Goal: Transaction & Acquisition: Download file/media

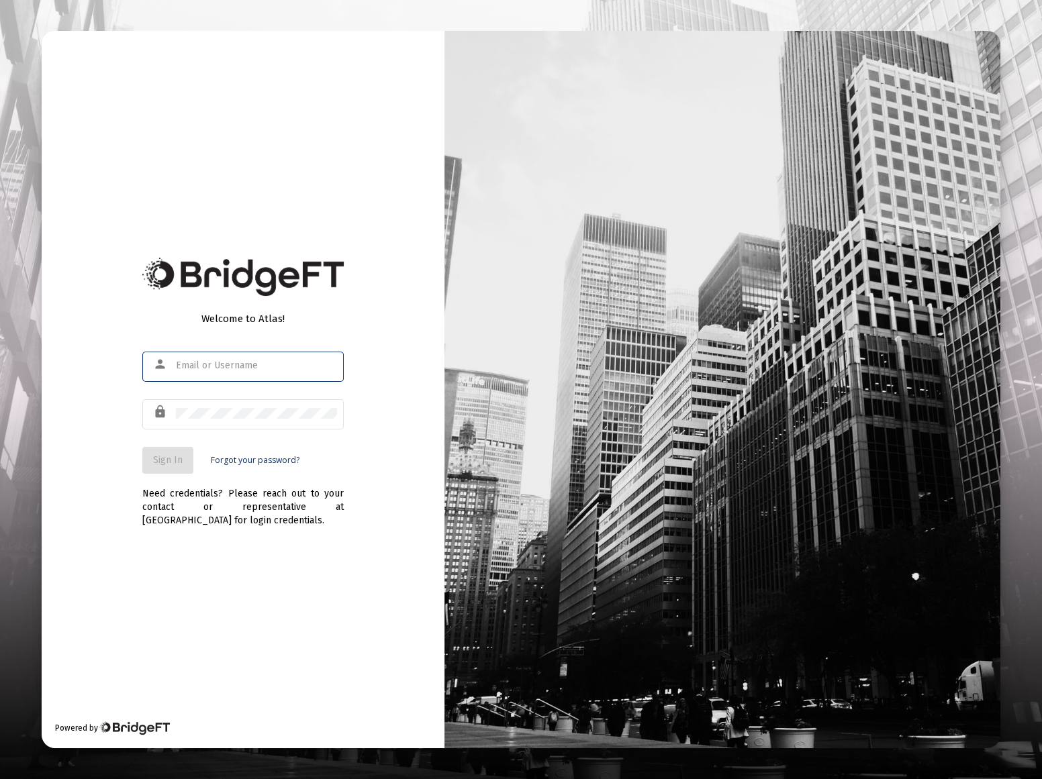
type input "[EMAIL_ADDRESS][DOMAIN_NAME]"
click at [173, 462] on span "Sign In" at bounding box center [168, 459] width 30 height 11
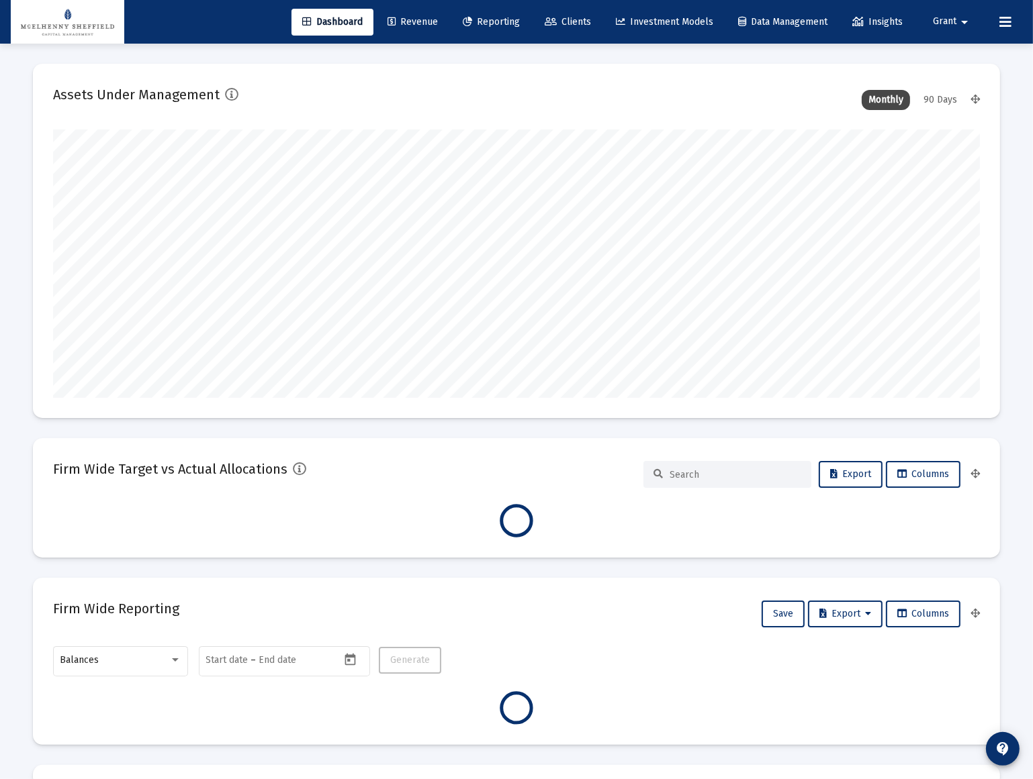
scroll to position [269, 499]
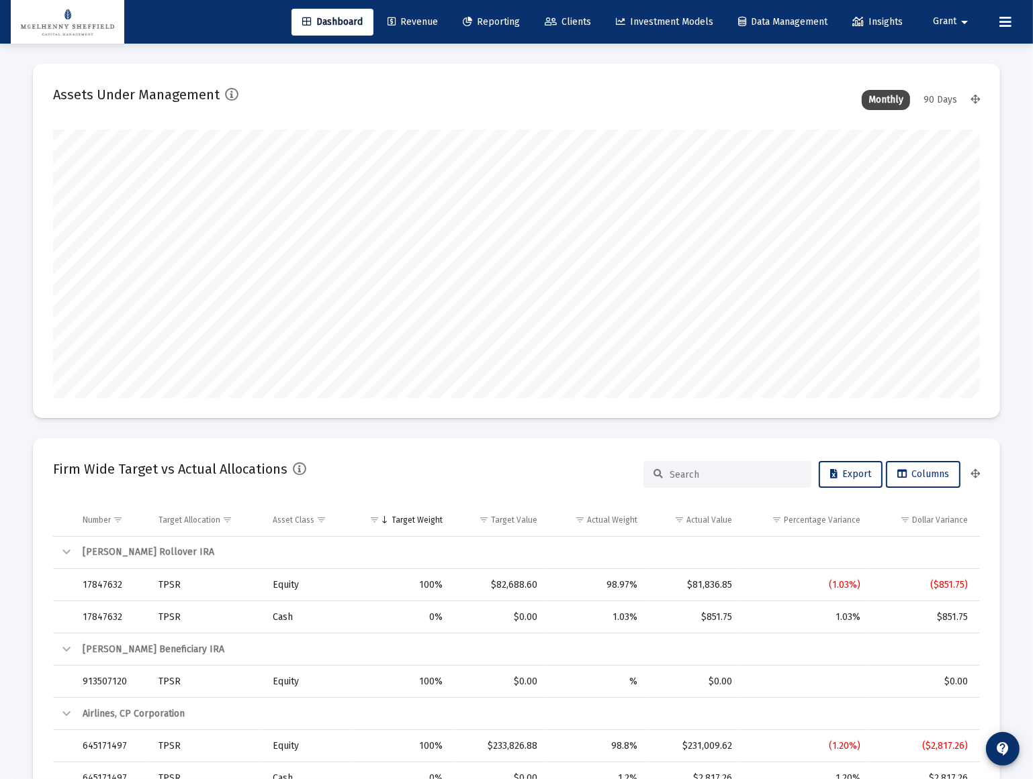
type input "[DATE]"
click at [495, 19] on span "Reporting" at bounding box center [491, 21] width 57 height 11
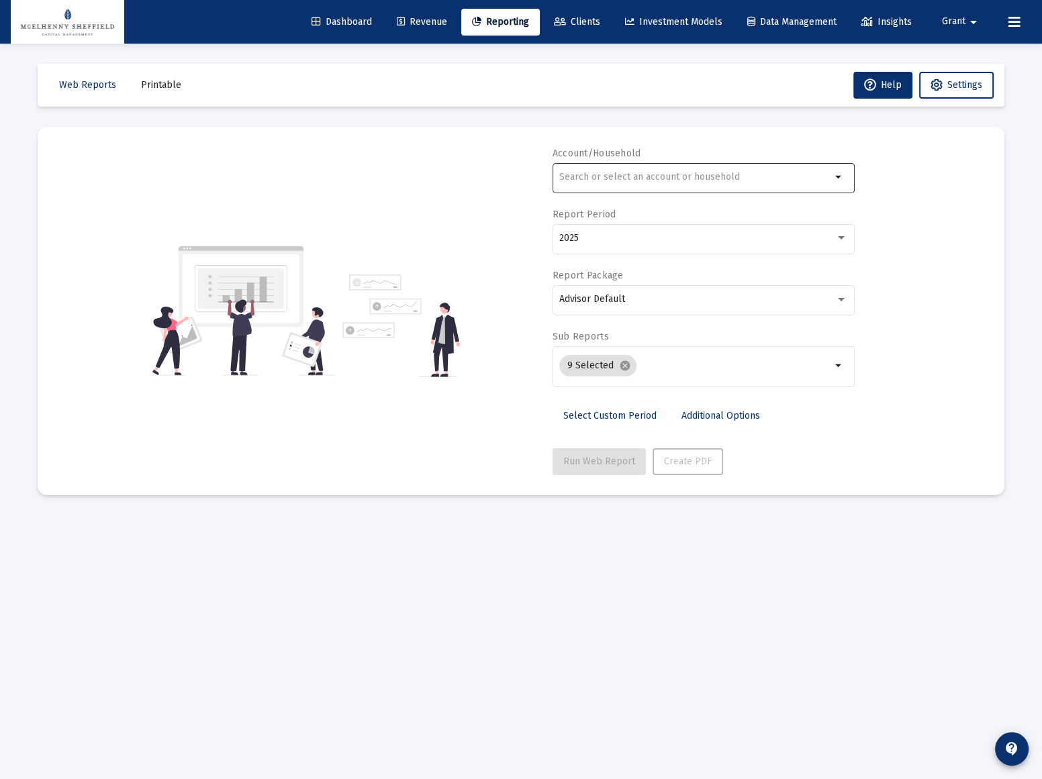
click at [657, 171] on div at bounding box center [695, 176] width 272 height 33
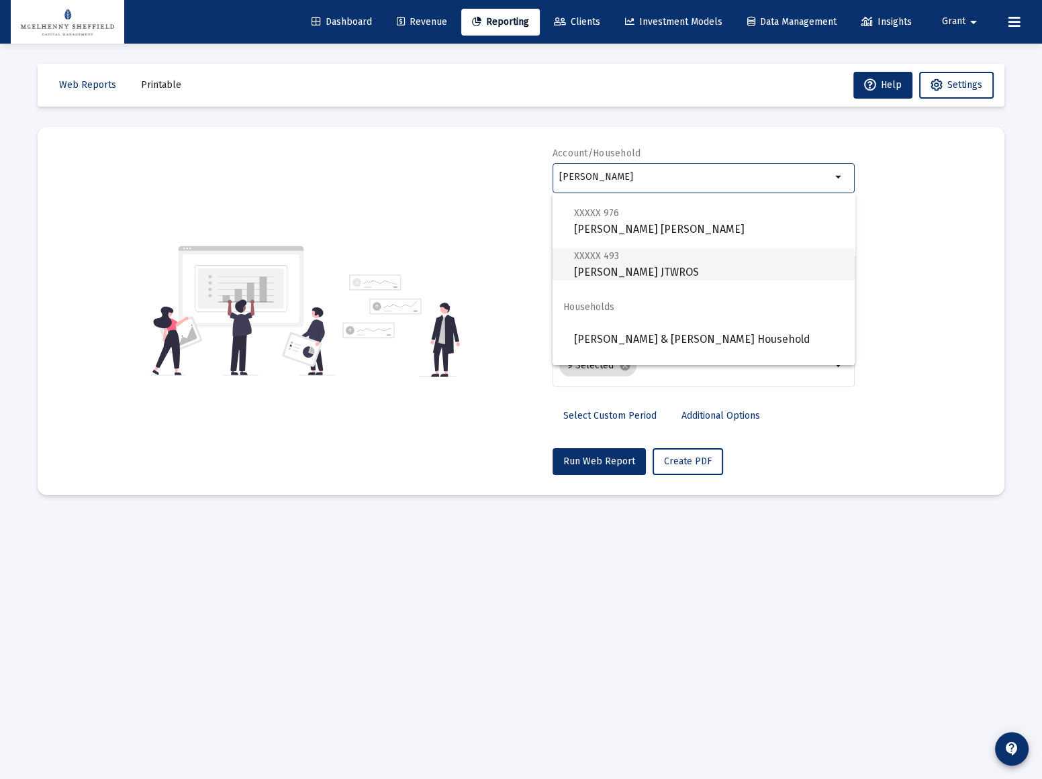
scroll to position [472, 0]
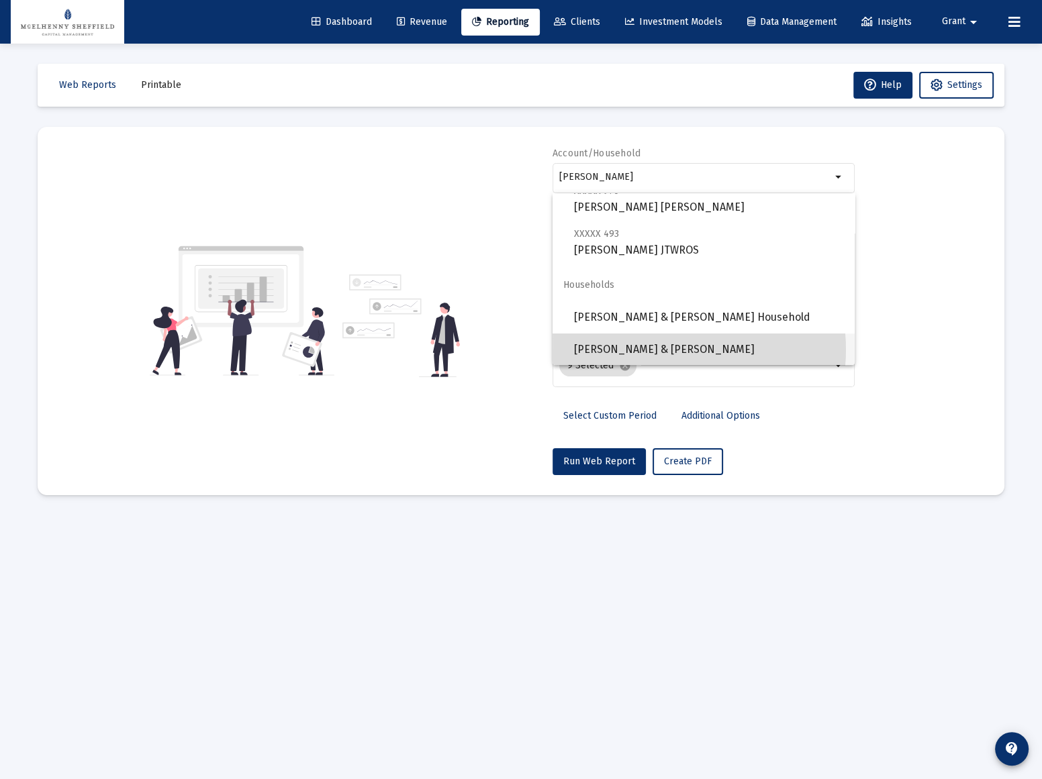
click at [658, 349] on span "Kirk & Kelley Elam" at bounding box center [709, 350] width 270 height 32
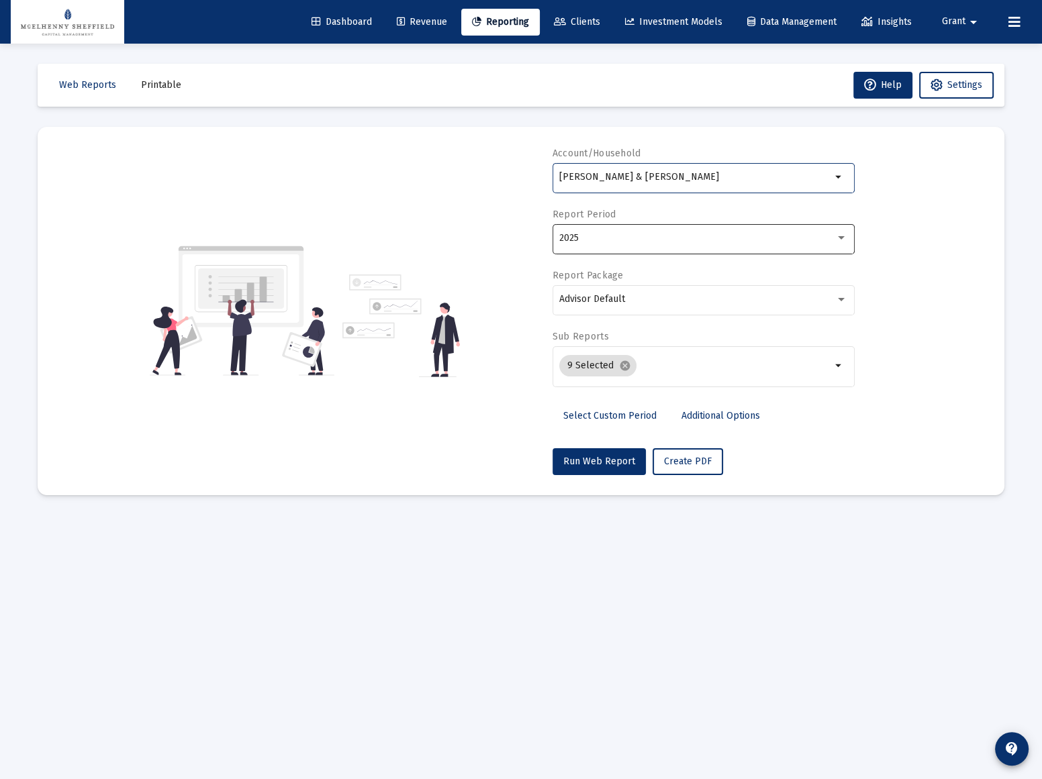
click at [624, 242] on div "2025" at bounding box center [697, 238] width 276 height 11
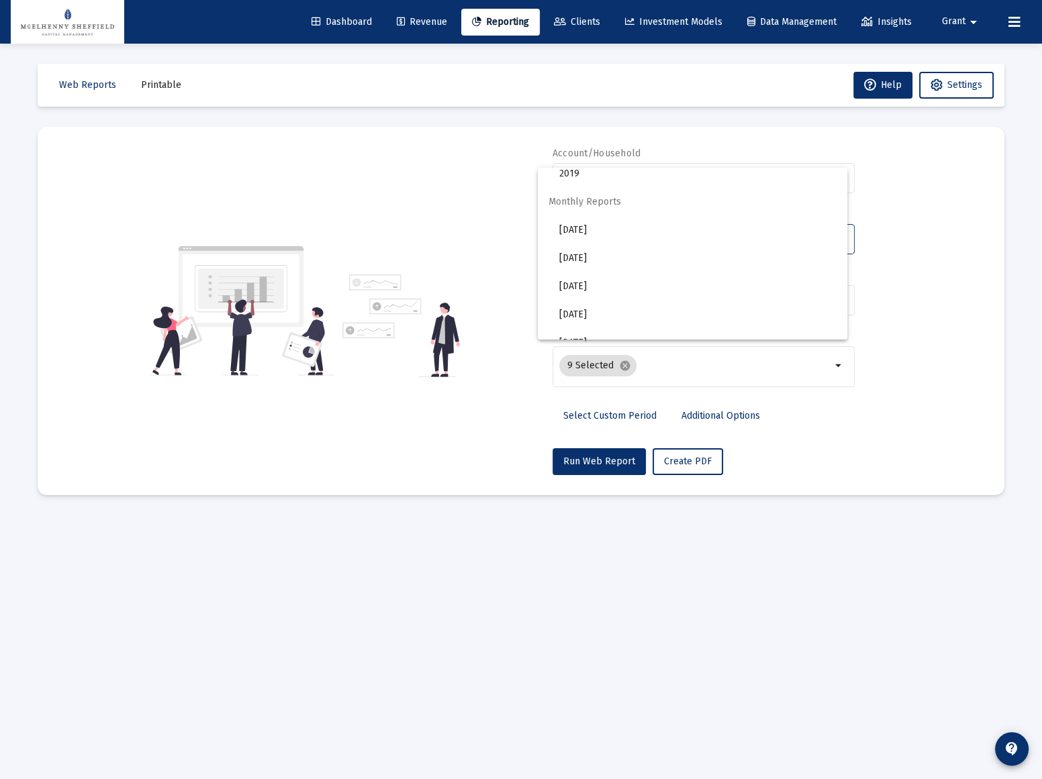
scroll to position [244, 0]
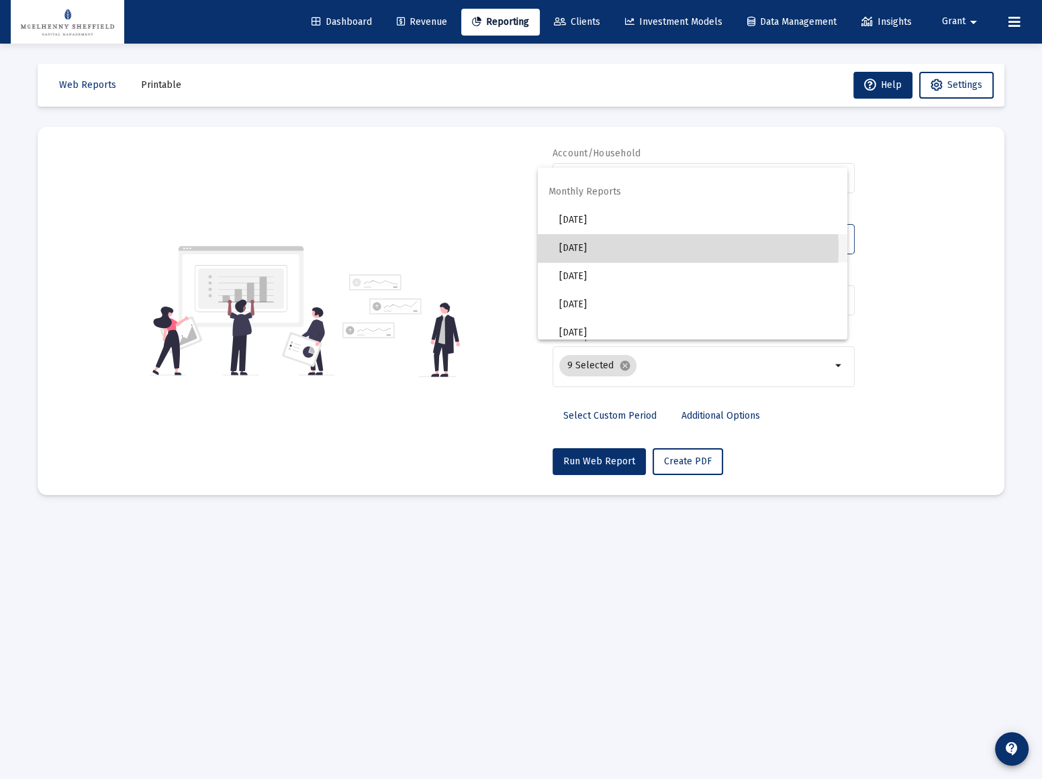
click at [595, 247] on span "Sep of 2025" at bounding box center [697, 248] width 277 height 28
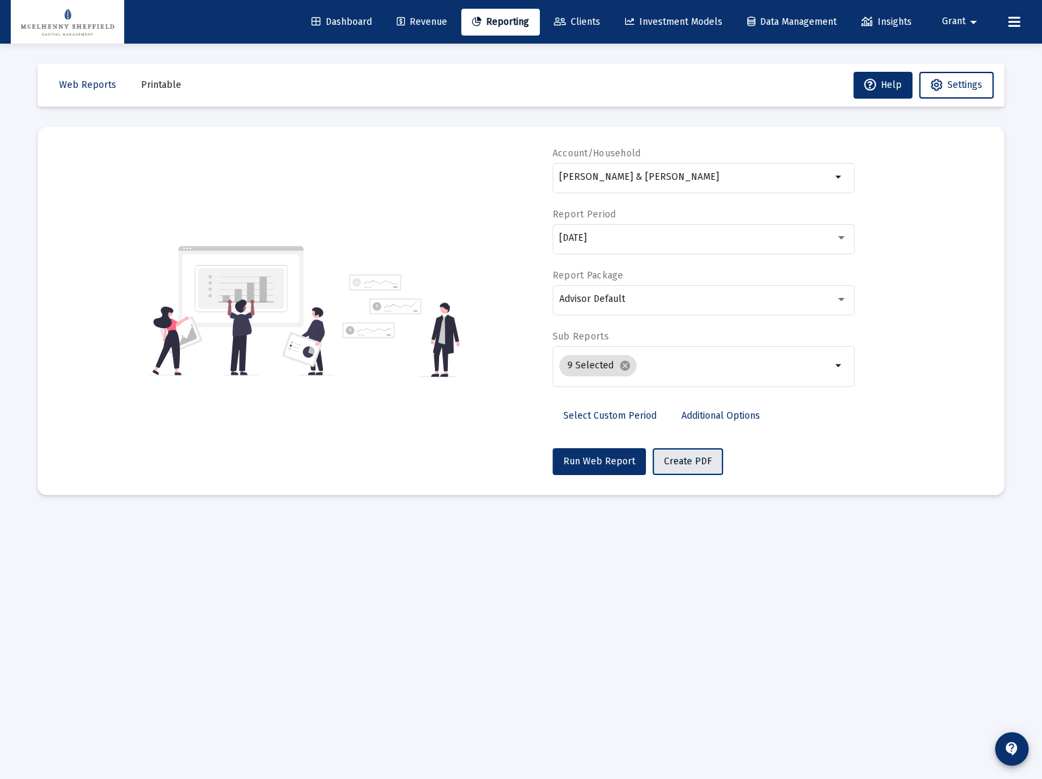
click at [679, 459] on span "Create PDF" at bounding box center [688, 461] width 48 height 11
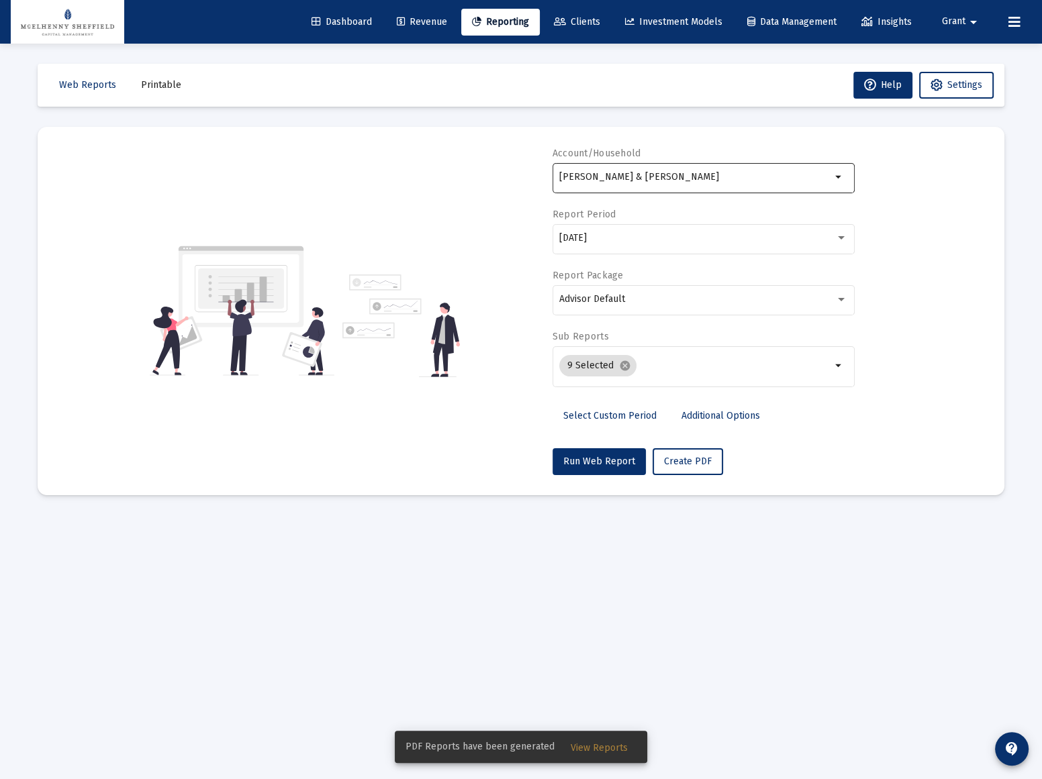
click at [653, 177] on input "Kirk & Kelley Elam" at bounding box center [695, 177] width 272 height 11
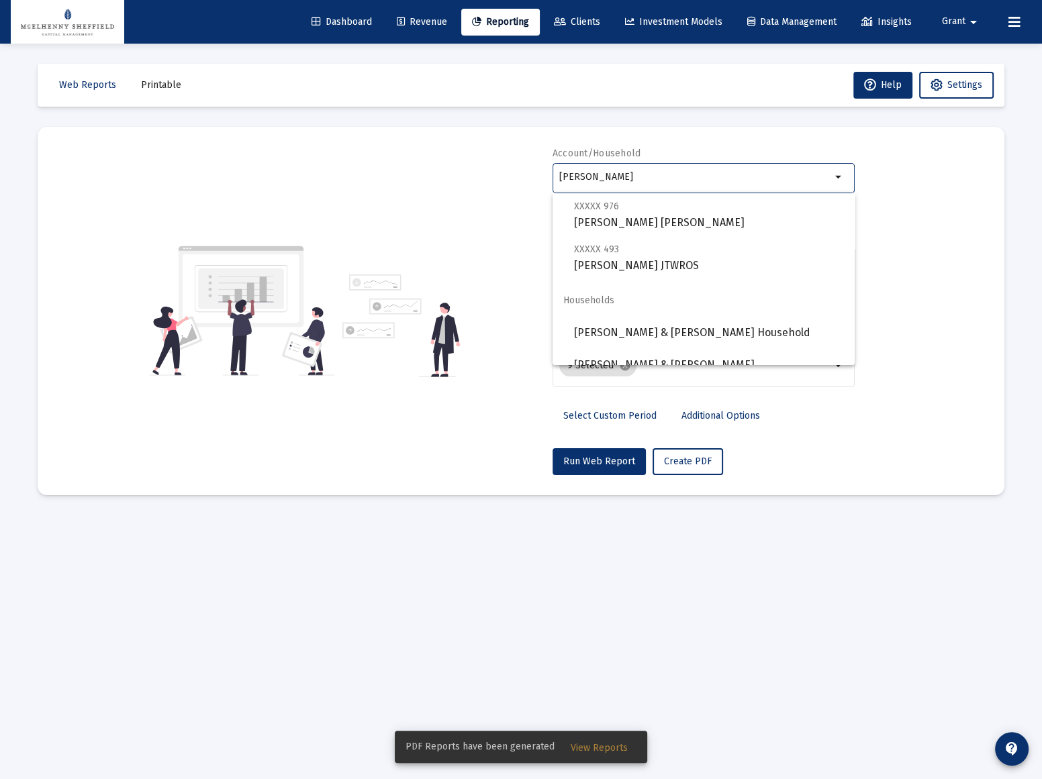
scroll to position [472, 0]
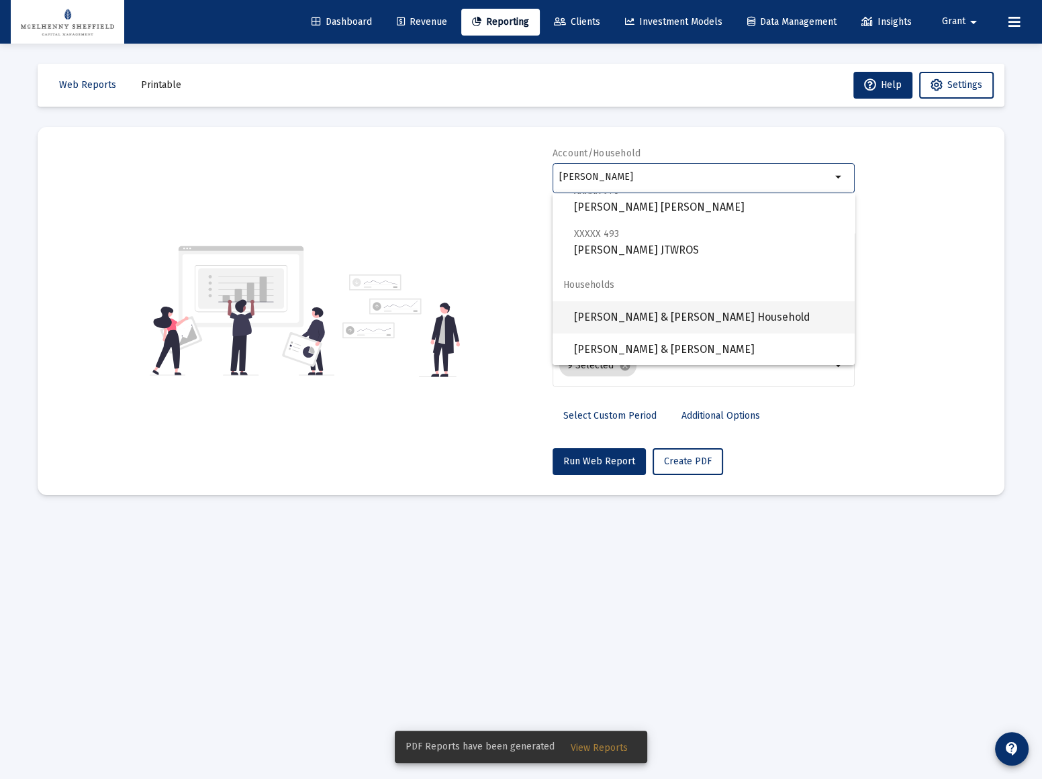
click at [642, 316] on span "Elam, Kyle & Crystal Household" at bounding box center [709, 317] width 270 height 32
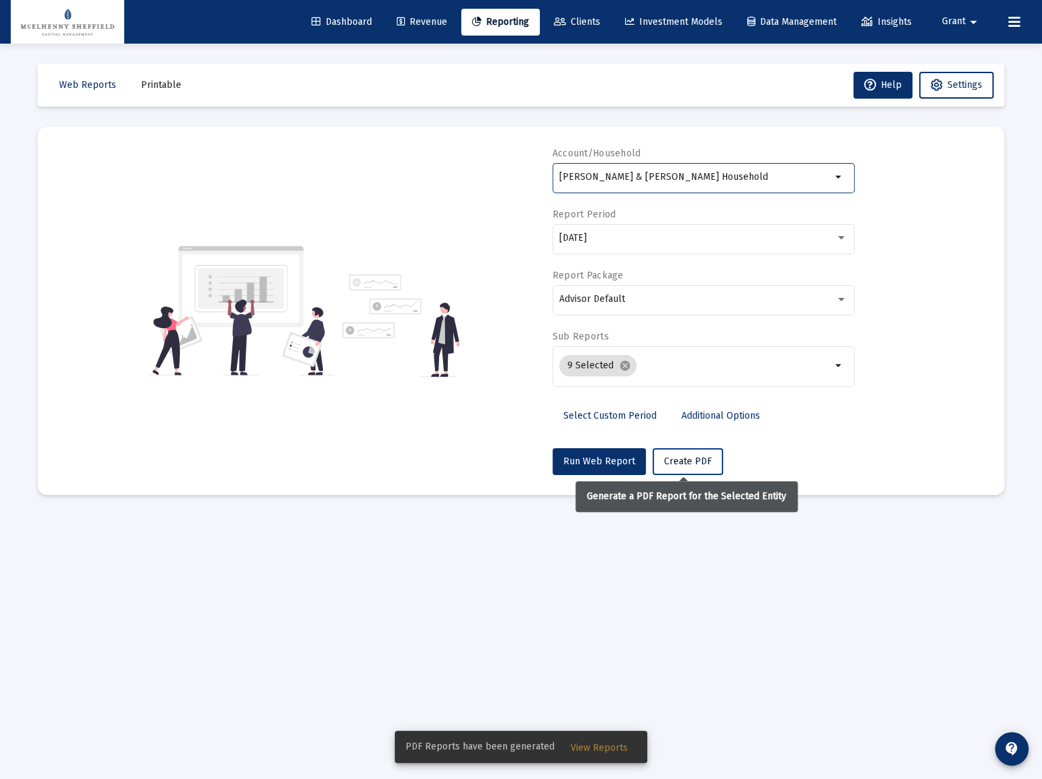
click at [677, 461] on span "Create PDF" at bounding box center [688, 461] width 48 height 11
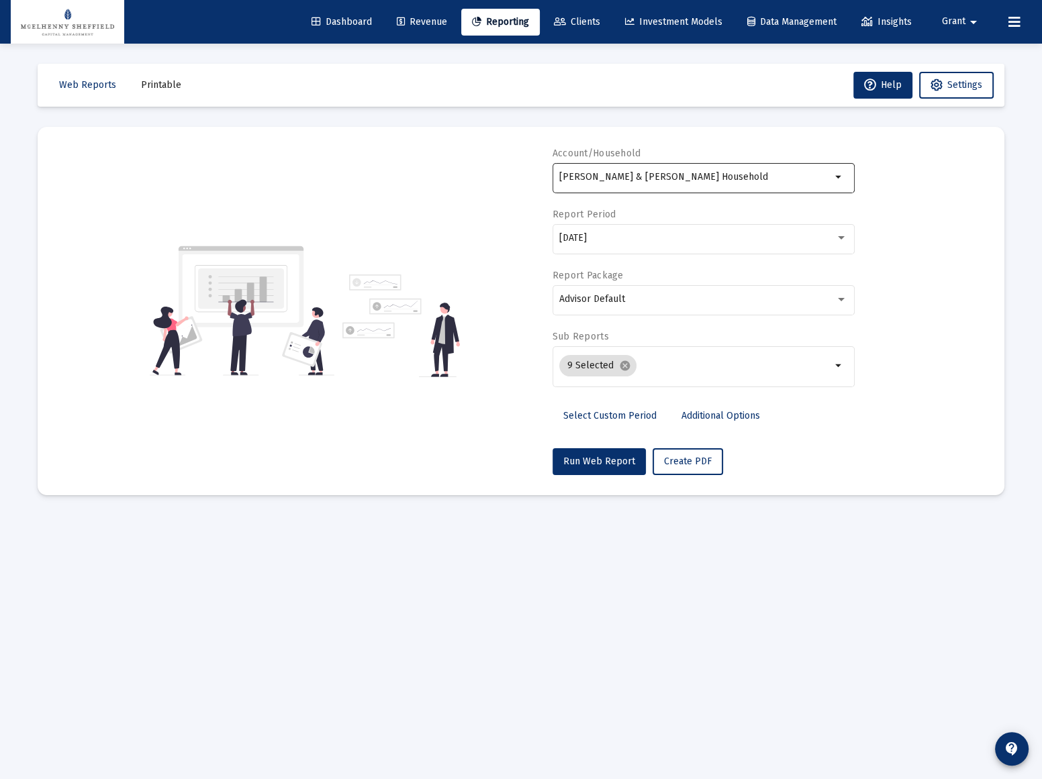
click at [710, 169] on div "Elam, Kyle & Crystal Household" at bounding box center [695, 176] width 272 height 33
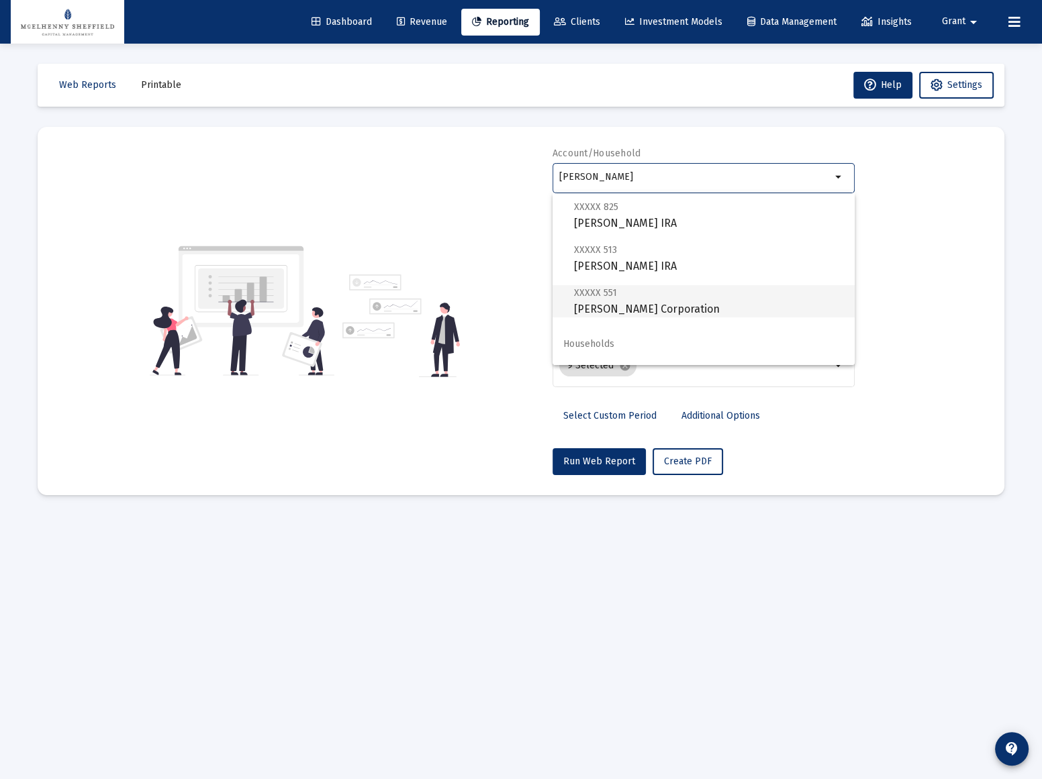
scroll to position [96, 0]
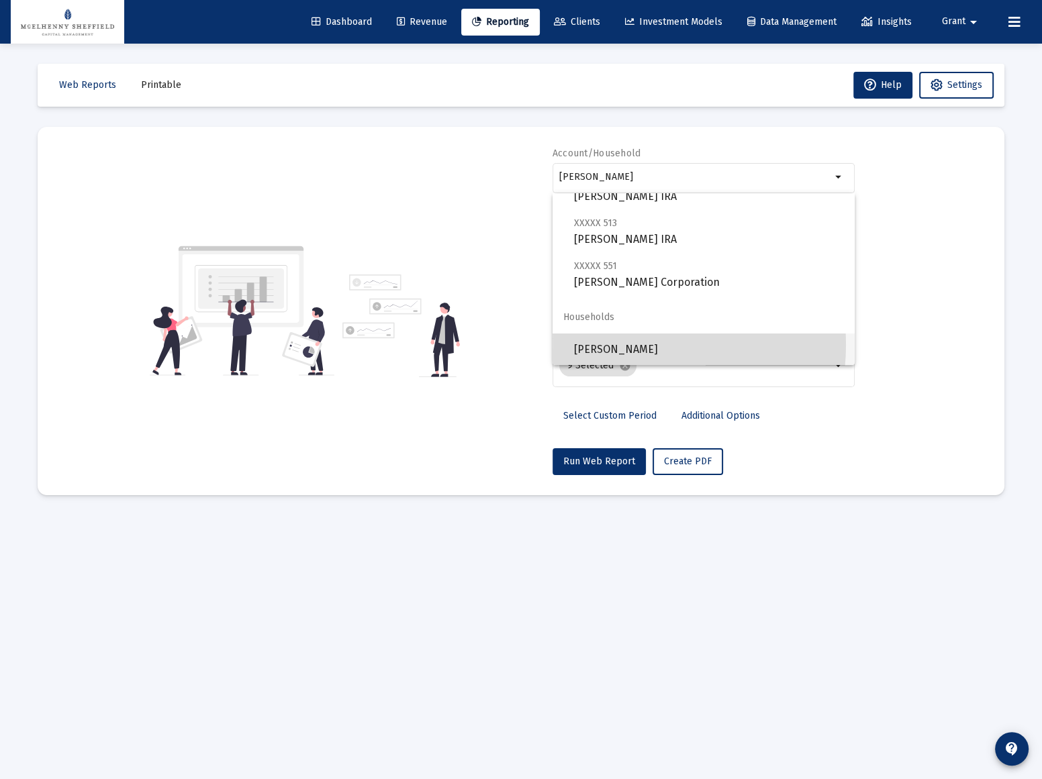
click at [605, 344] on span "Schick" at bounding box center [709, 350] width 270 height 32
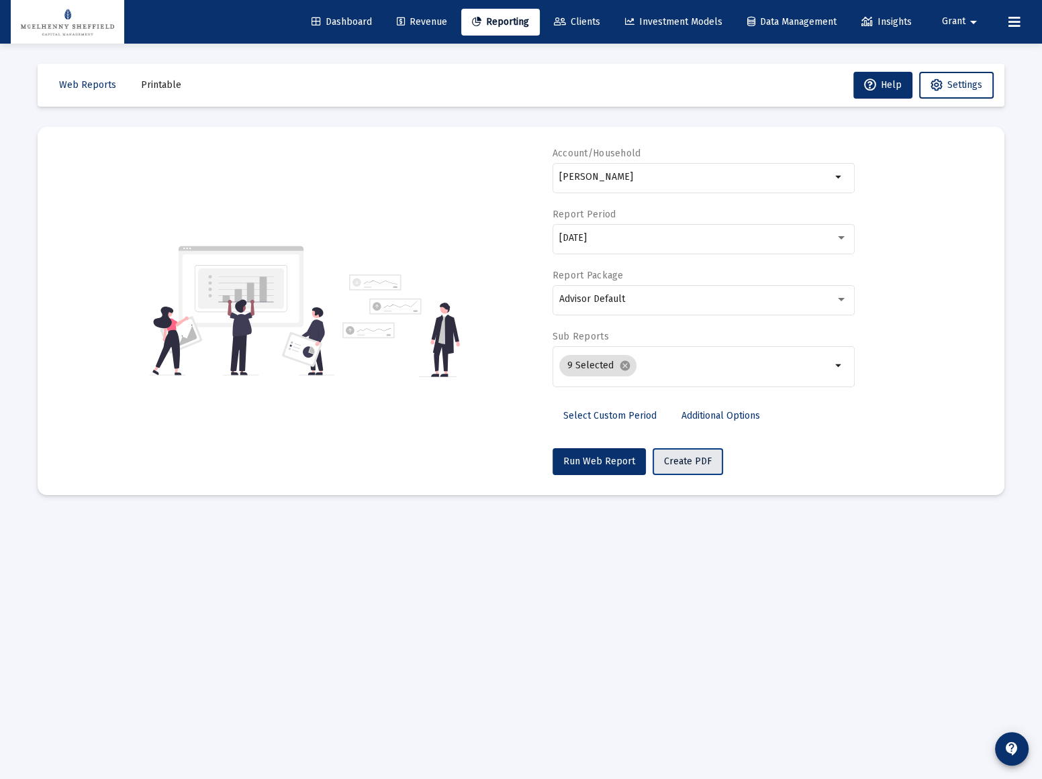
click at [685, 458] on span "Create PDF" at bounding box center [688, 461] width 48 height 11
click at [610, 169] on div "Schick" at bounding box center [695, 176] width 272 height 33
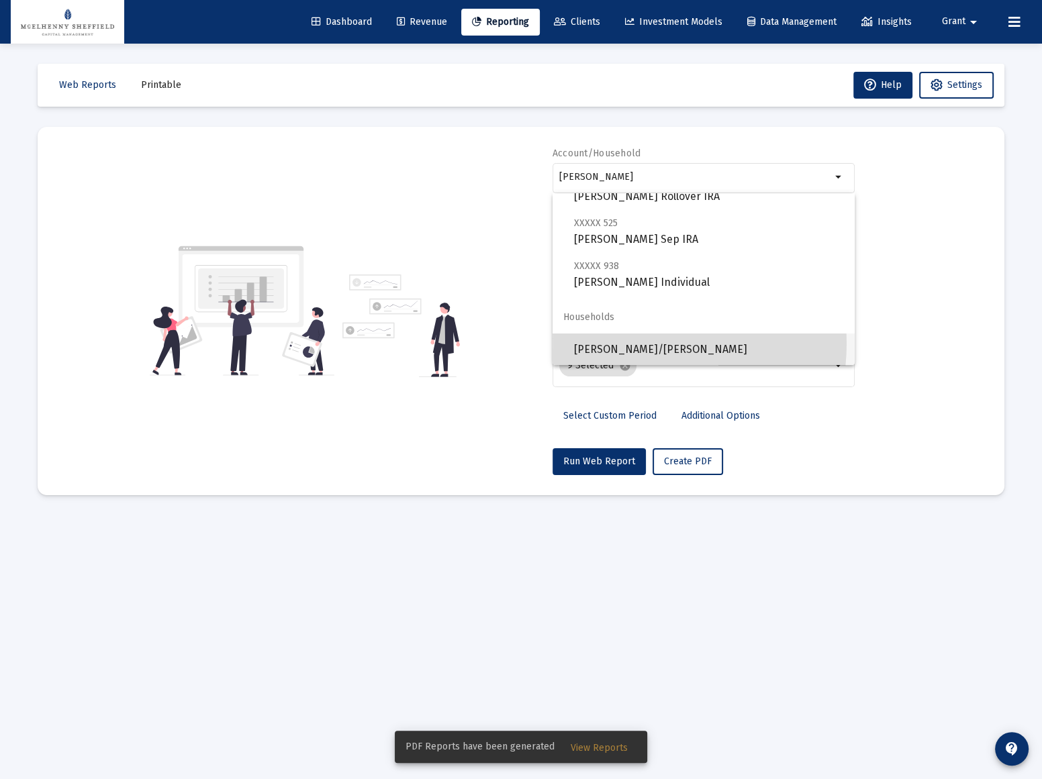
click at [612, 342] on span "Hartman/Guedry" at bounding box center [709, 350] width 270 height 32
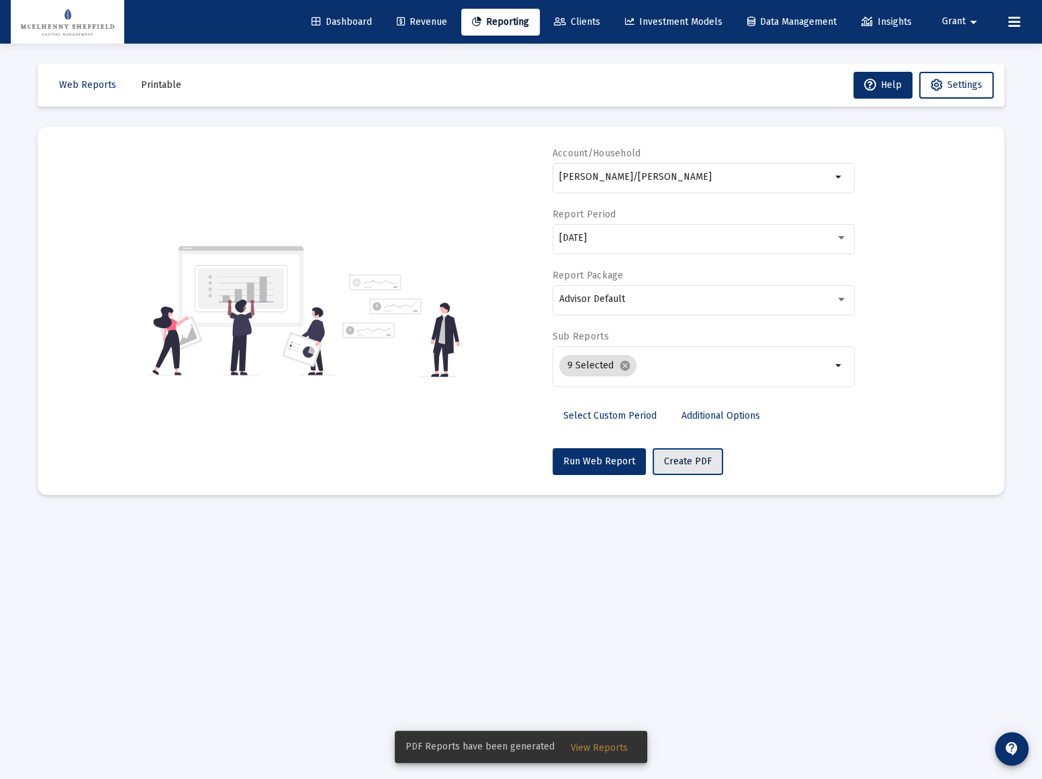
click at [691, 461] on span "Create PDF" at bounding box center [688, 461] width 48 height 11
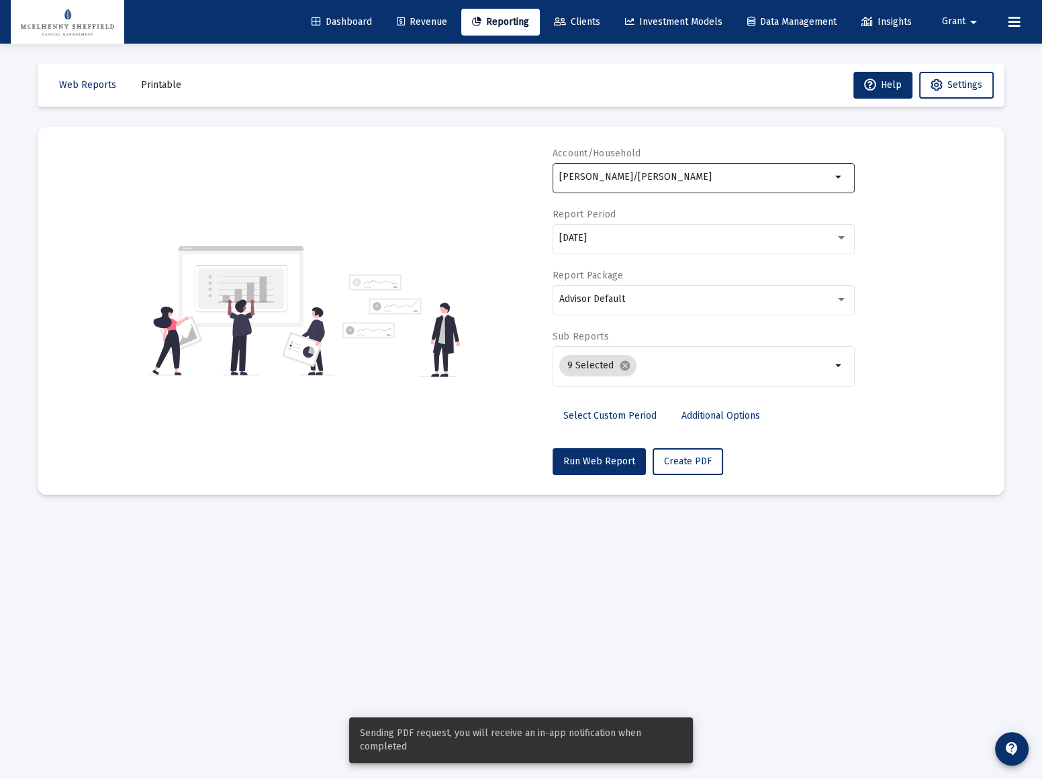
click at [702, 176] on input "Hartman/Guedry" at bounding box center [695, 177] width 272 height 11
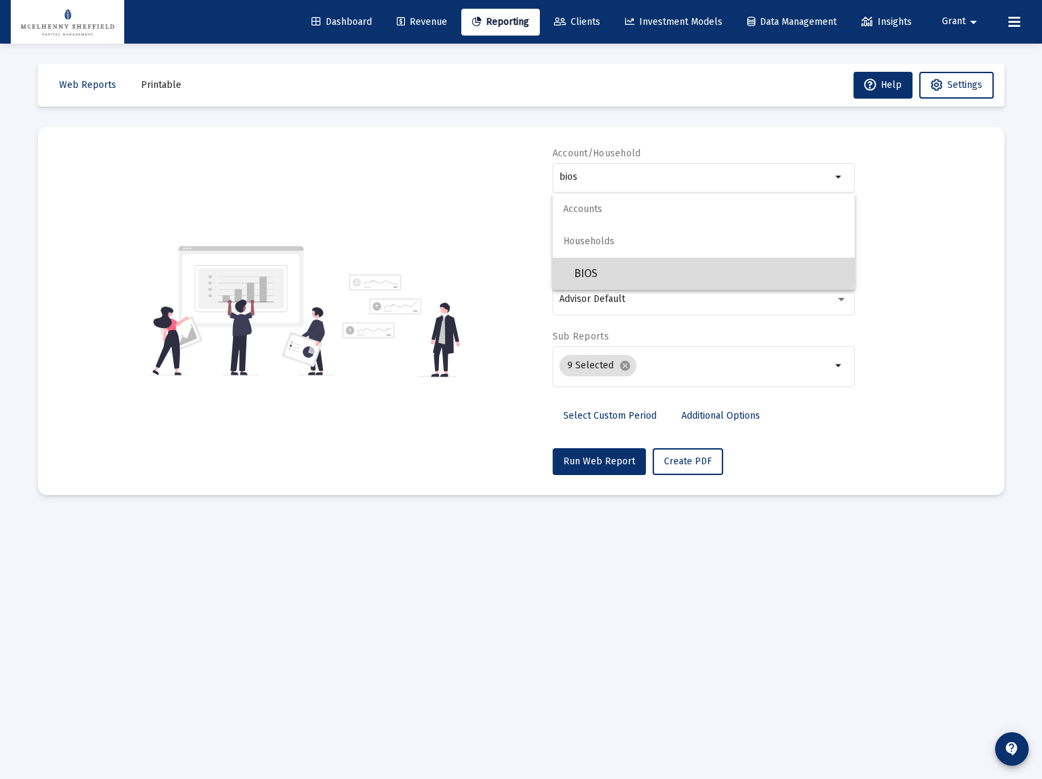
click at [607, 265] on span "BIOS" at bounding box center [709, 274] width 270 height 32
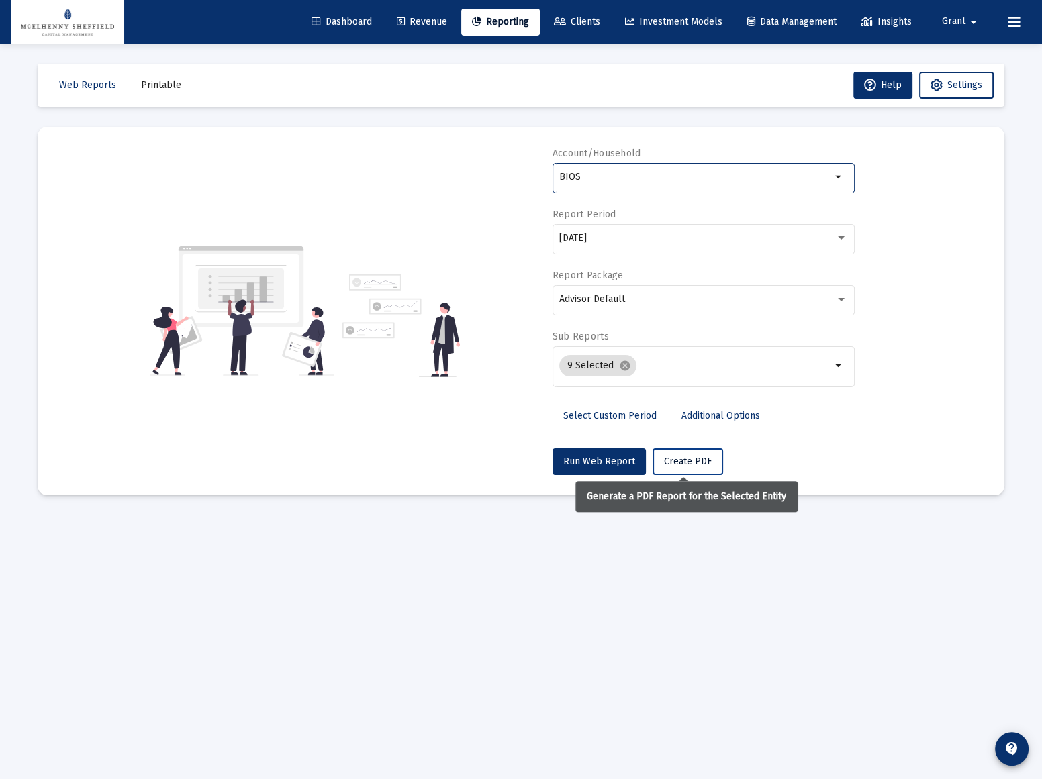
click at [687, 459] on span "Create PDF" at bounding box center [688, 461] width 48 height 11
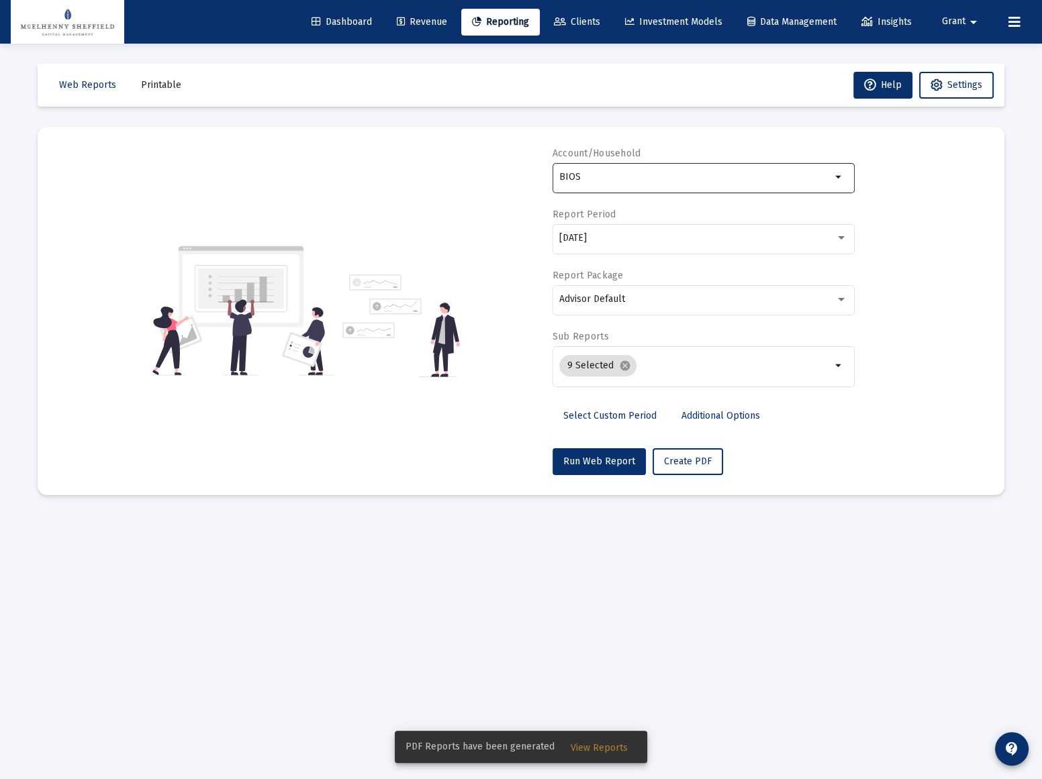
click at [667, 169] on div "BIOS" at bounding box center [695, 176] width 272 height 33
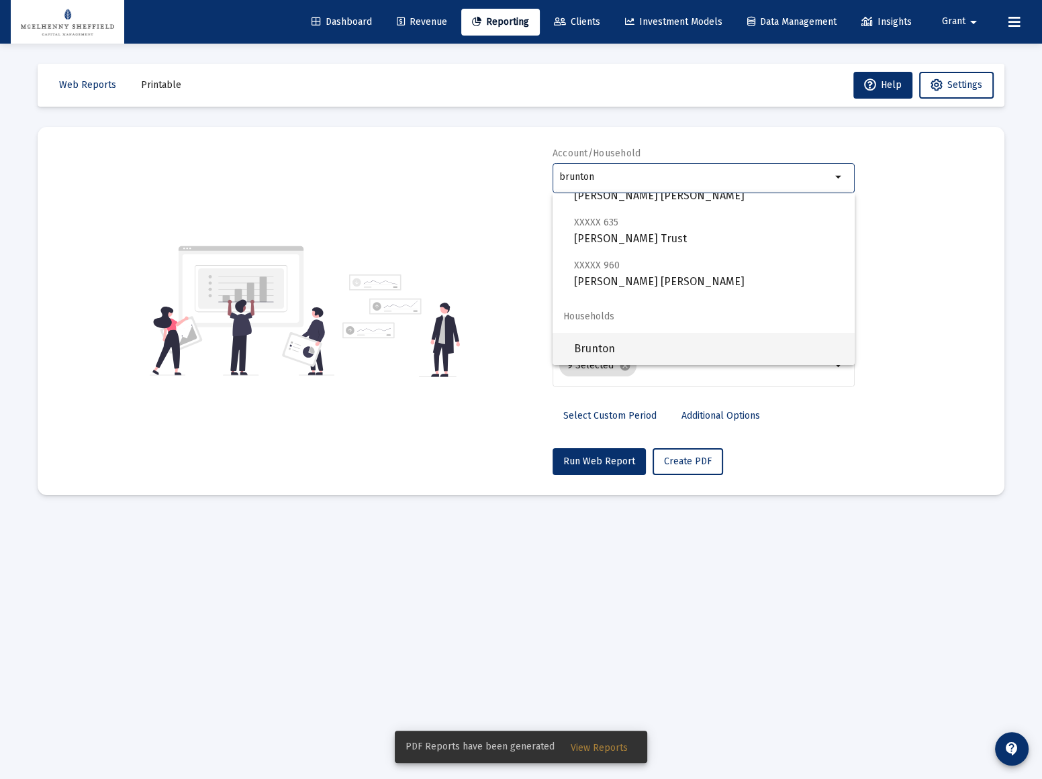
click at [619, 346] on span "Brunton" at bounding box center [709, 349] width 270 height 32
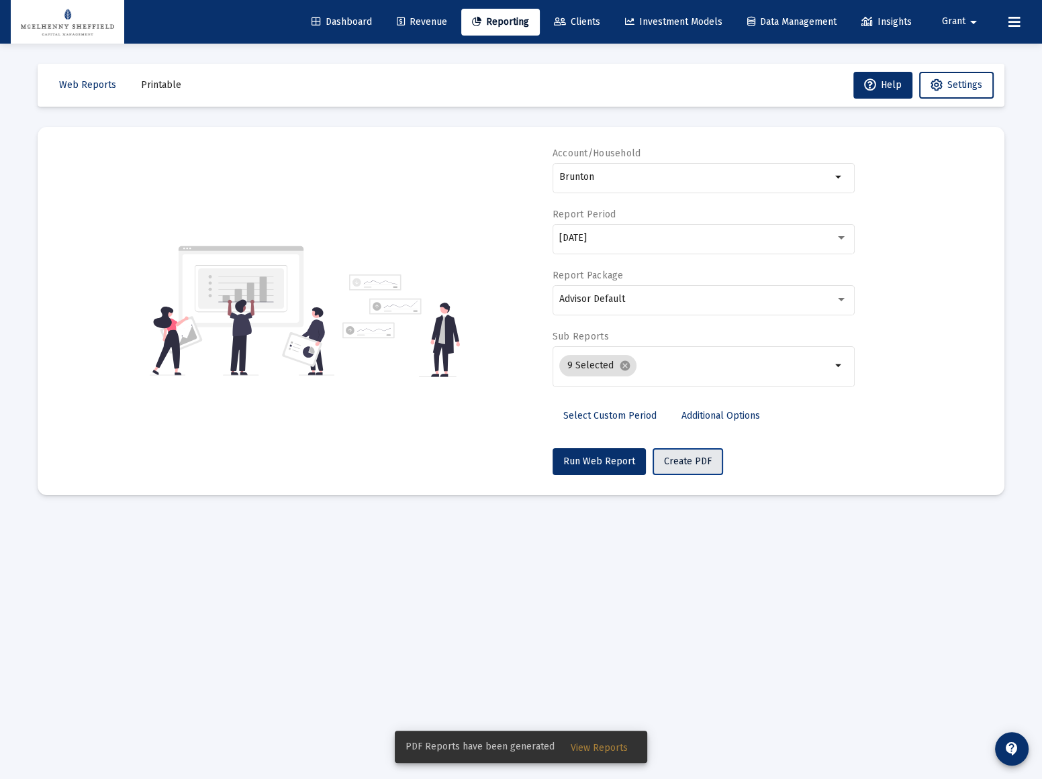
click at [688, 460] on span "Create PDF" at bounding box center [688, 461] width 48 height 11
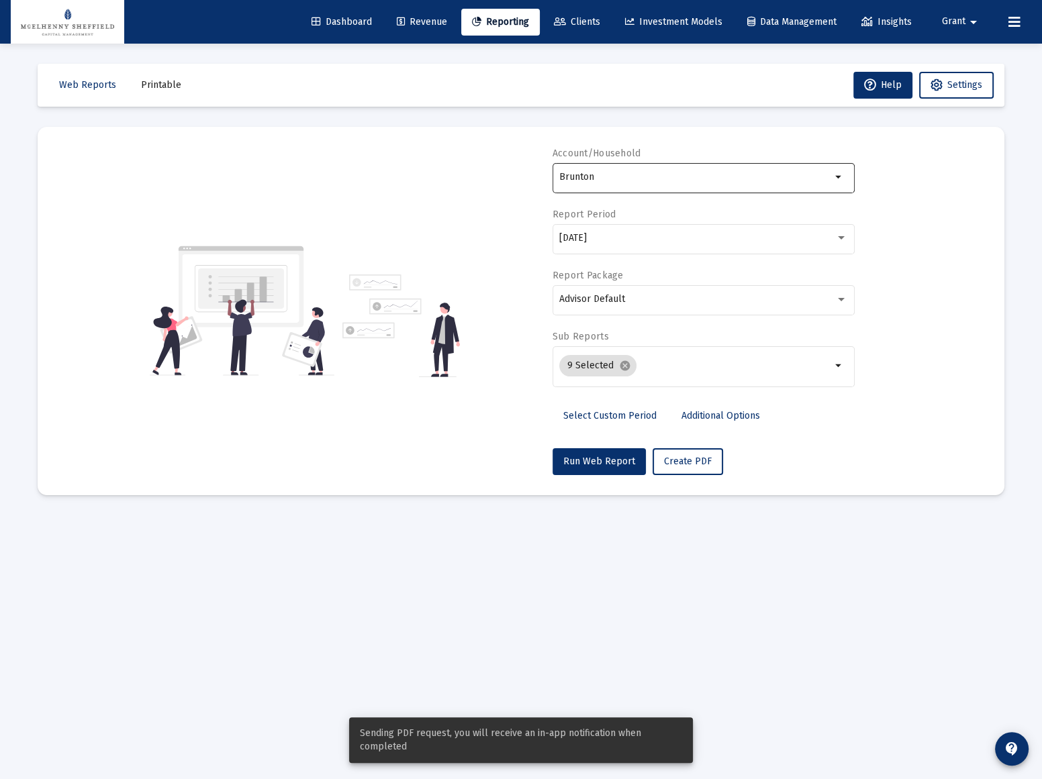
click at [614, 181] on div "Brunton" at bounding box center [695, 176] width 272 height 33
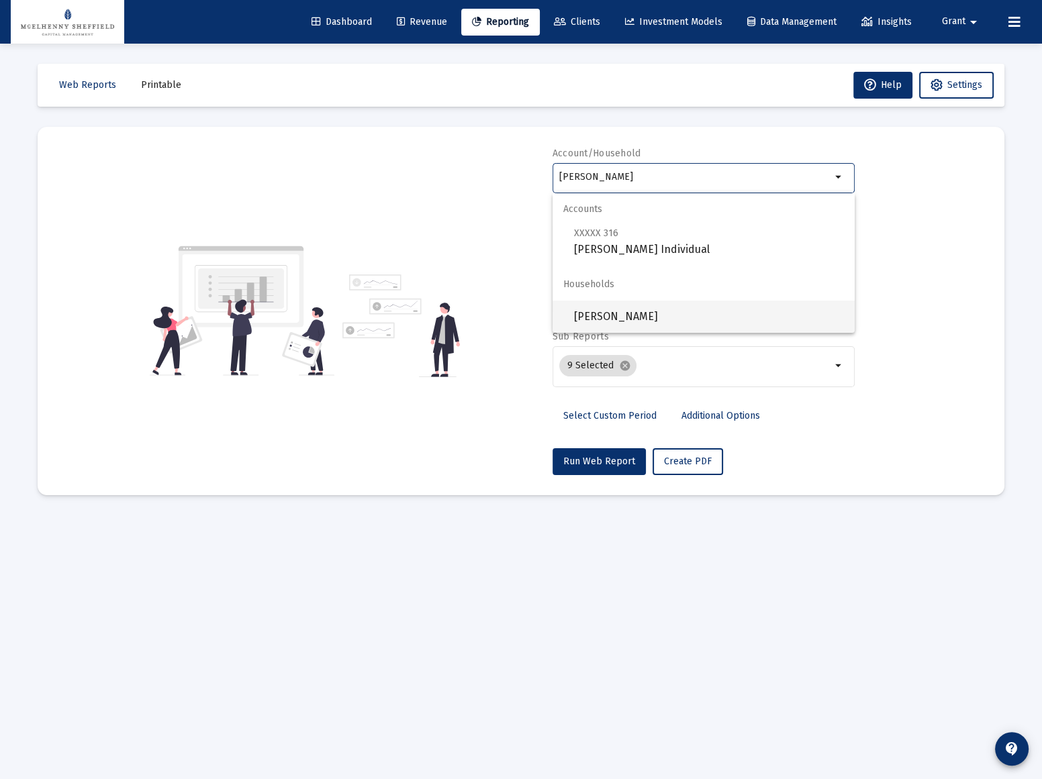
click at [606, 320] on span "Dr. BURRISS" at bounding box center [709, 317] width 270 height 32
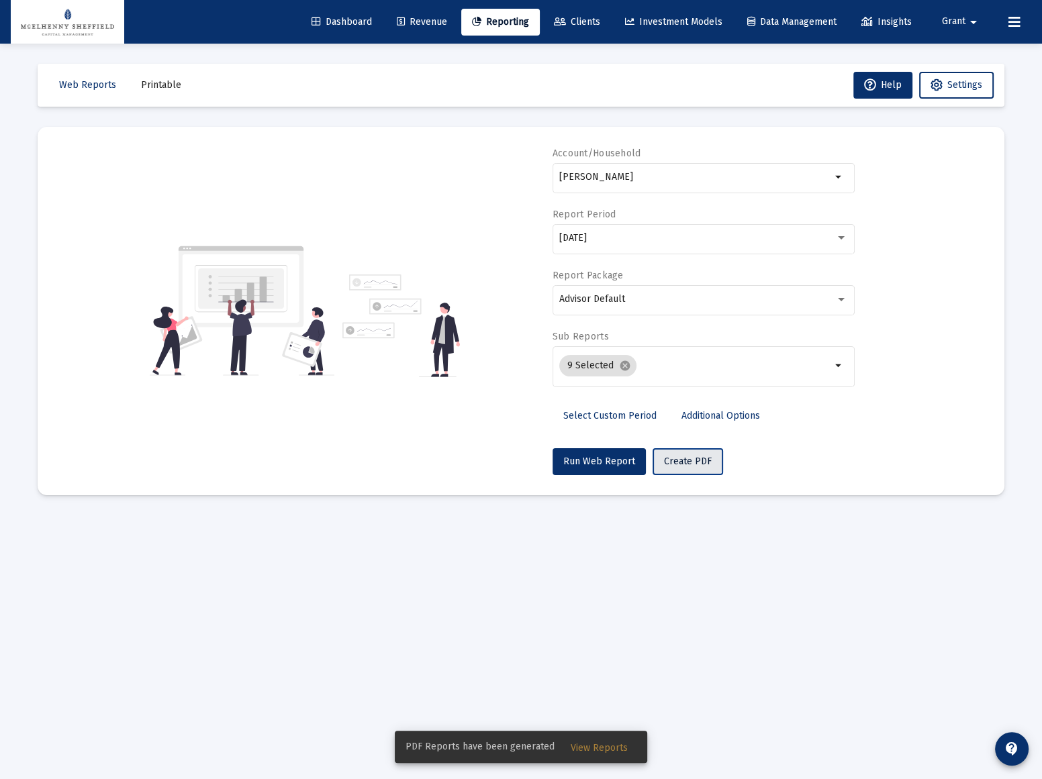
click at [681, 457] on span "Create PDF" at bounding box center [688, 461] width 48 height 11
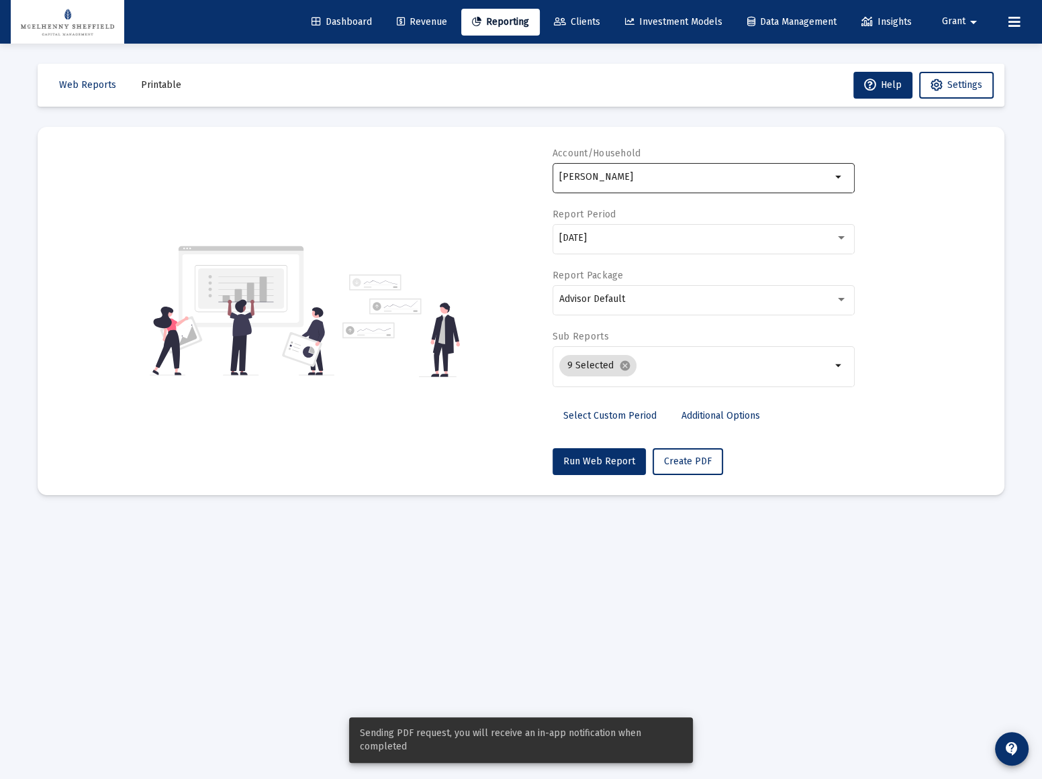
click at [675, 179] on input "Dr. BURRISS" at bounding box center [695, 177] width 272 height 11
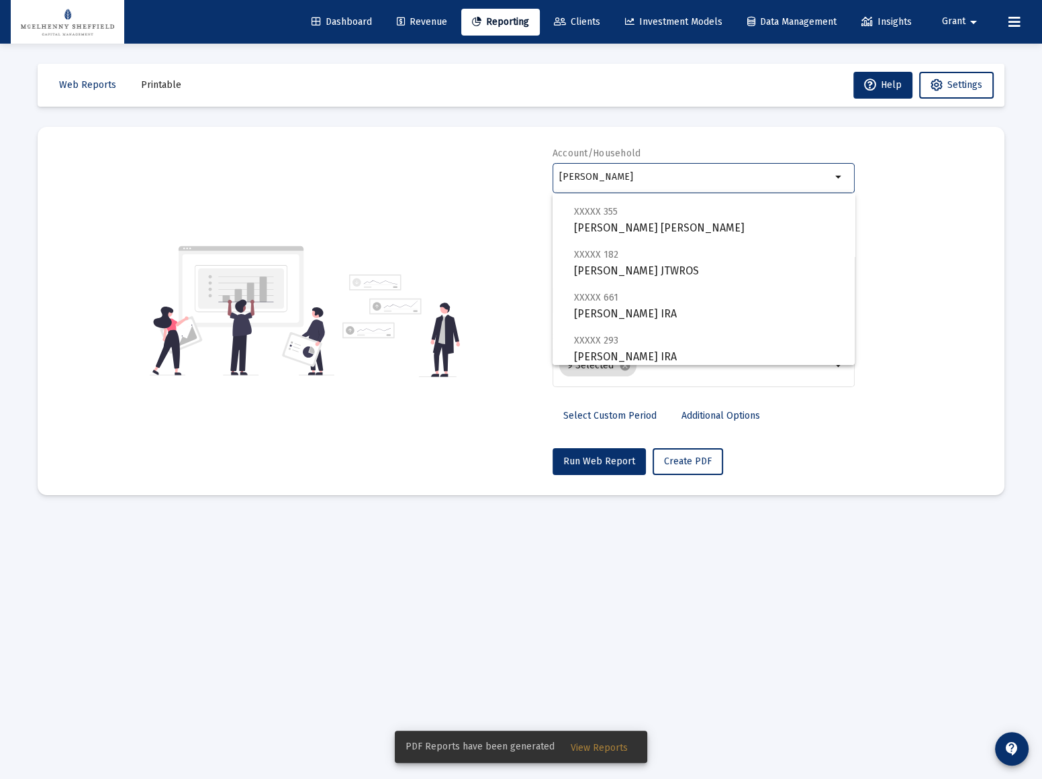
scroll to position [182, 0]
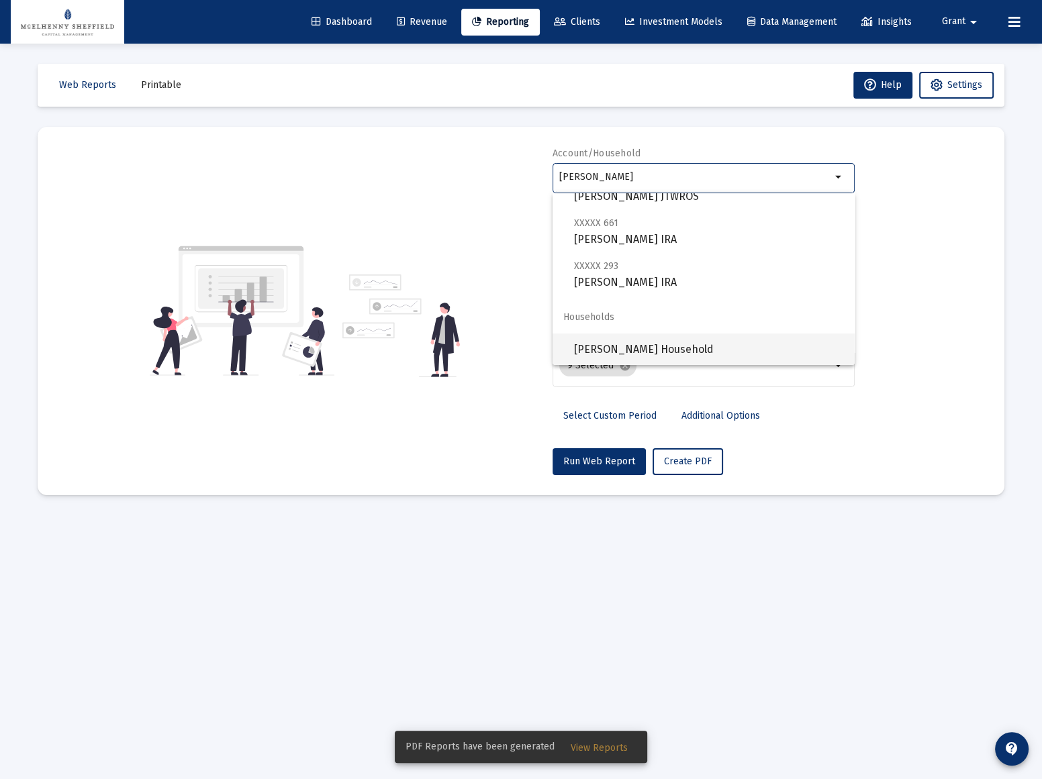
click at [637, 349] on span "Casteel, Taylor Household" at bounding box center [709, 350] width 270 height 32
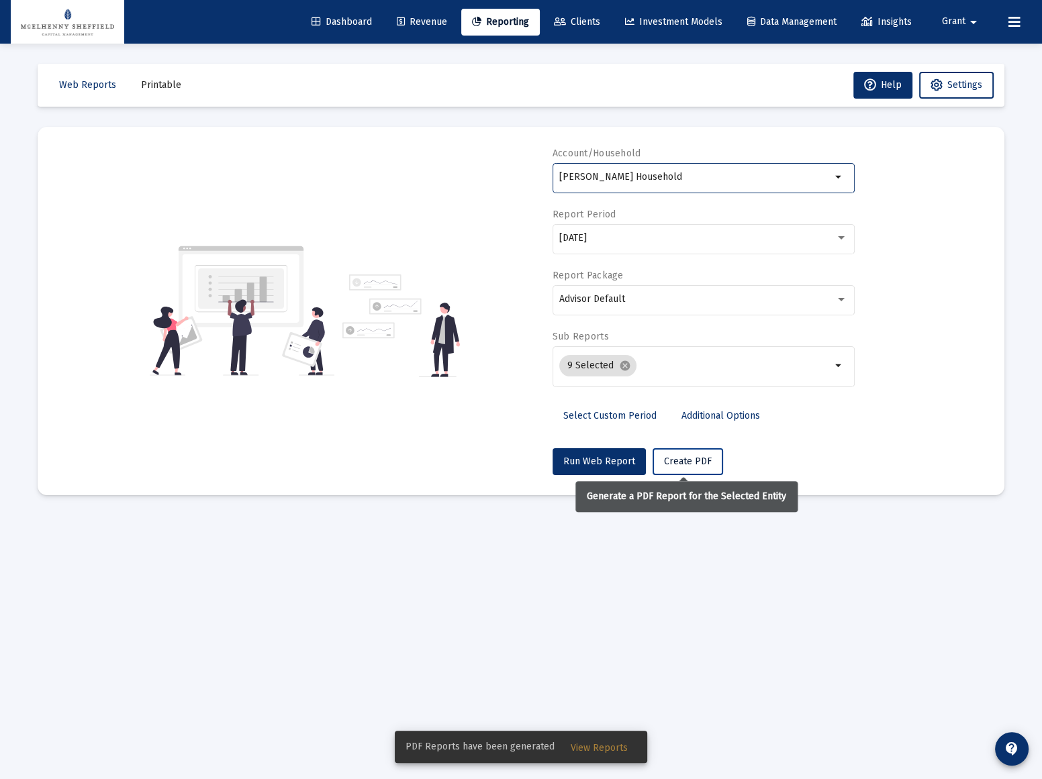
click at [677, 461] on span "Create PDF" at bounding box center [688, 461] width 48 height 11
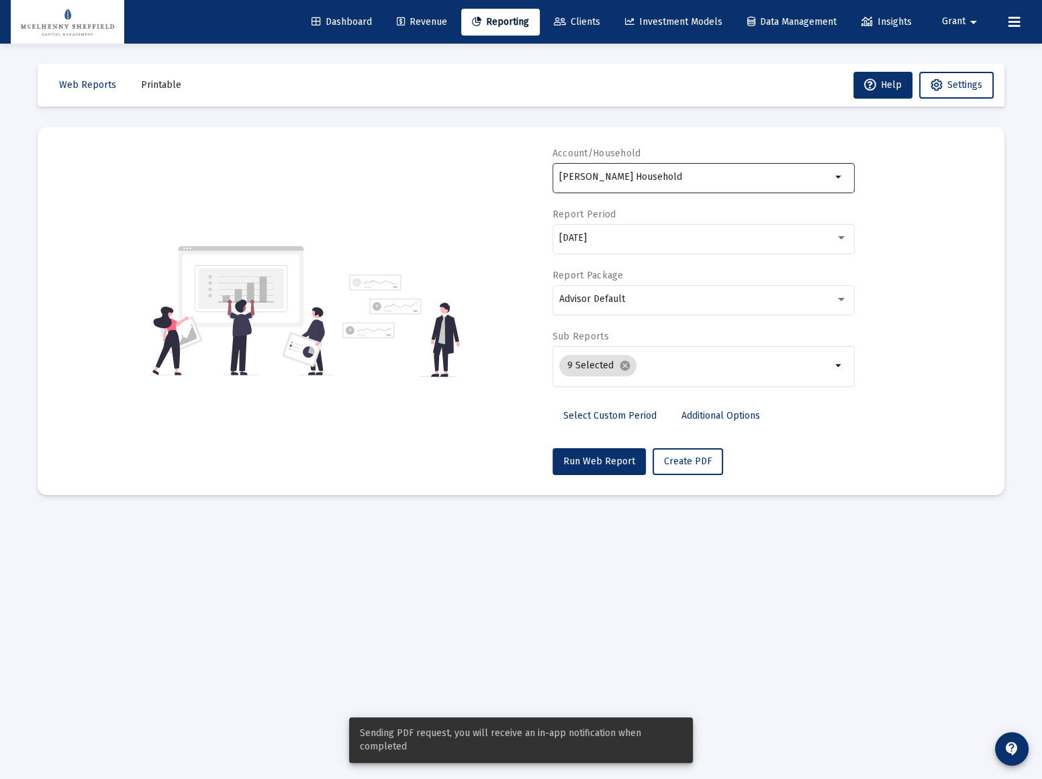
click at [695, 183] on div "Casteel, Taylor Household" at bounding box center [695, 176] width 272 height 33
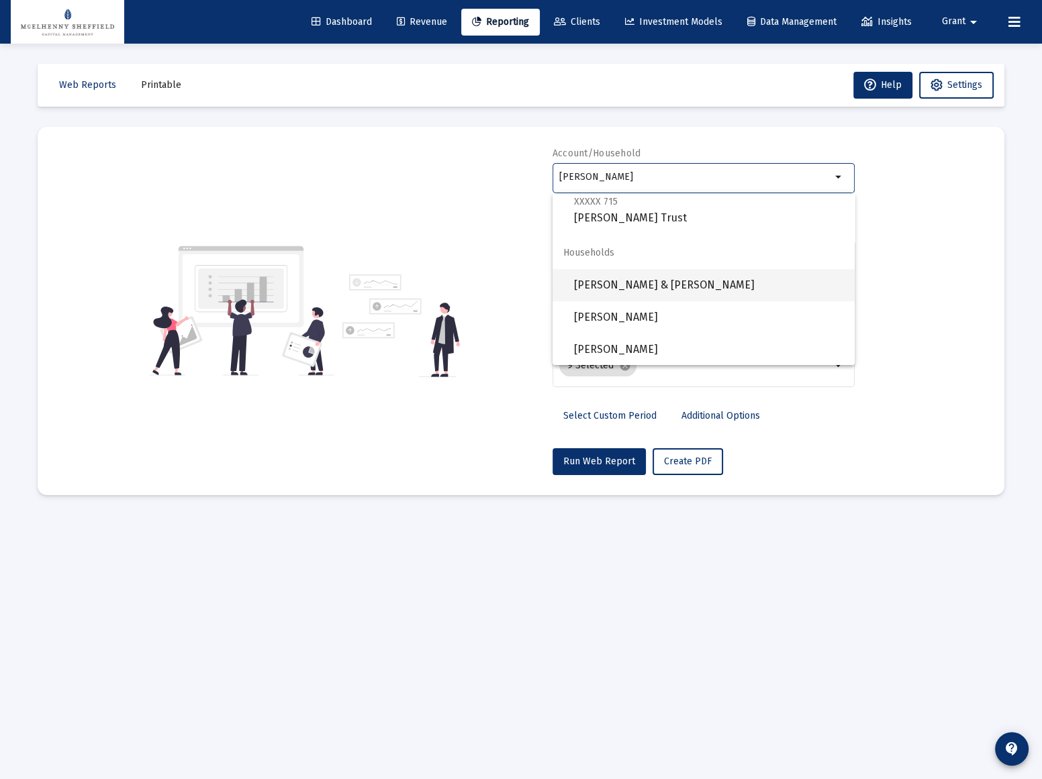
scroll to position [511, 0]
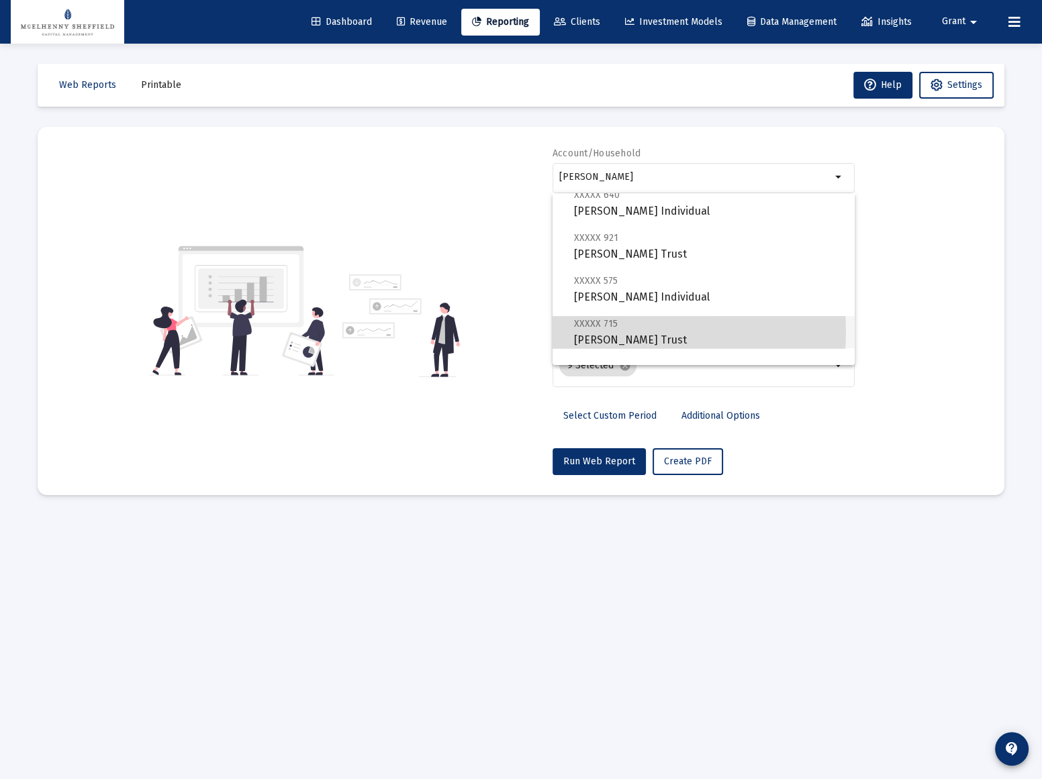
click at [610, 331] on span "XXXXX 715 Edward W Miller Trust" at bounding box center [709, 332] width 270 height 33
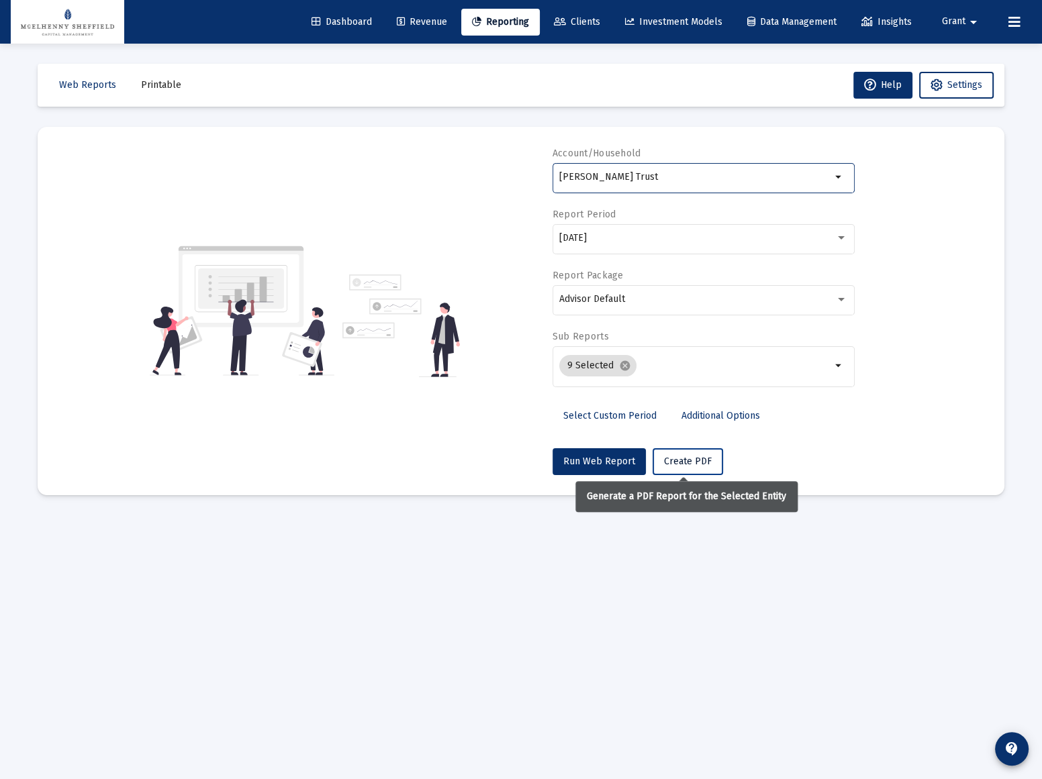
click at [681, 456] on span "Create PDF" at bounding box center [688, 461] width 48 height 11
click at [671, 171] on div "Edward W Miller Trust" at bounding box center [695, 176] width 272 height 33
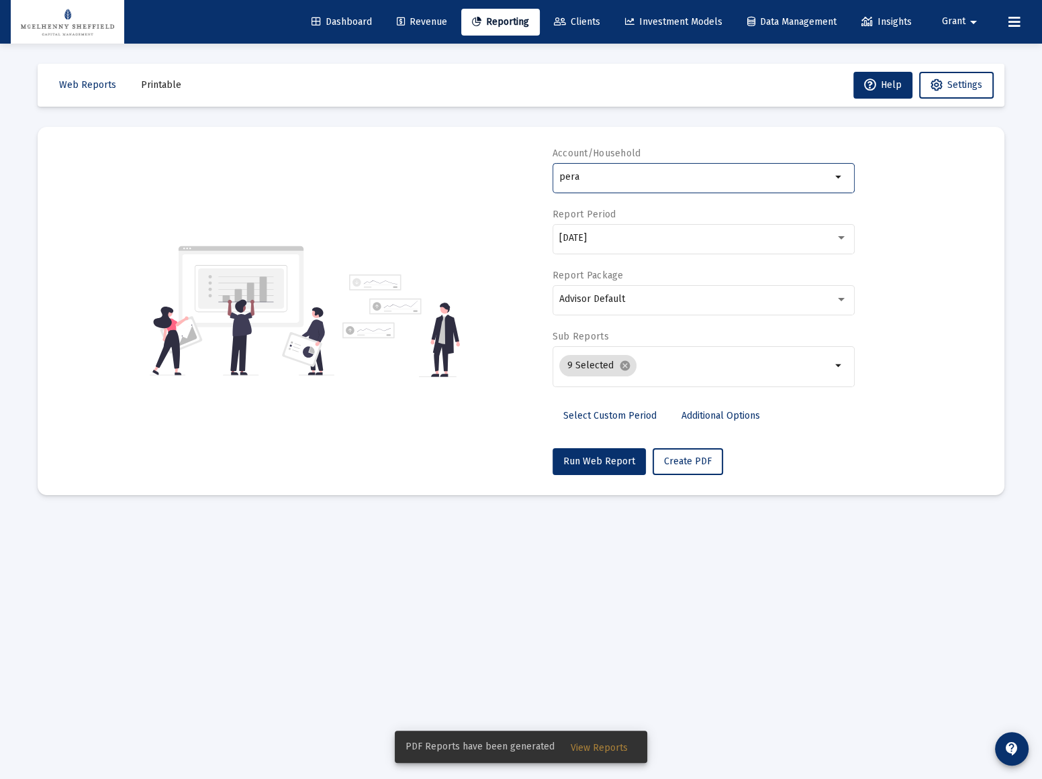
type input "perau"
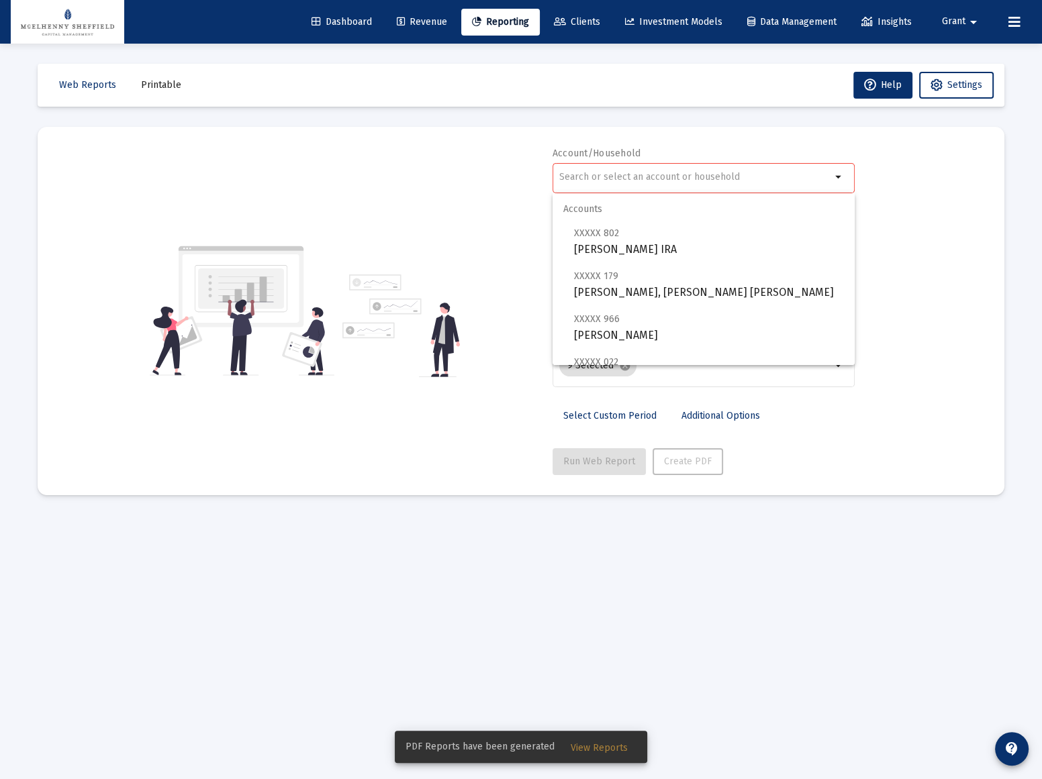
click at [666, 179] on input "text" at bounding box center [695, 177] width 272 height 11
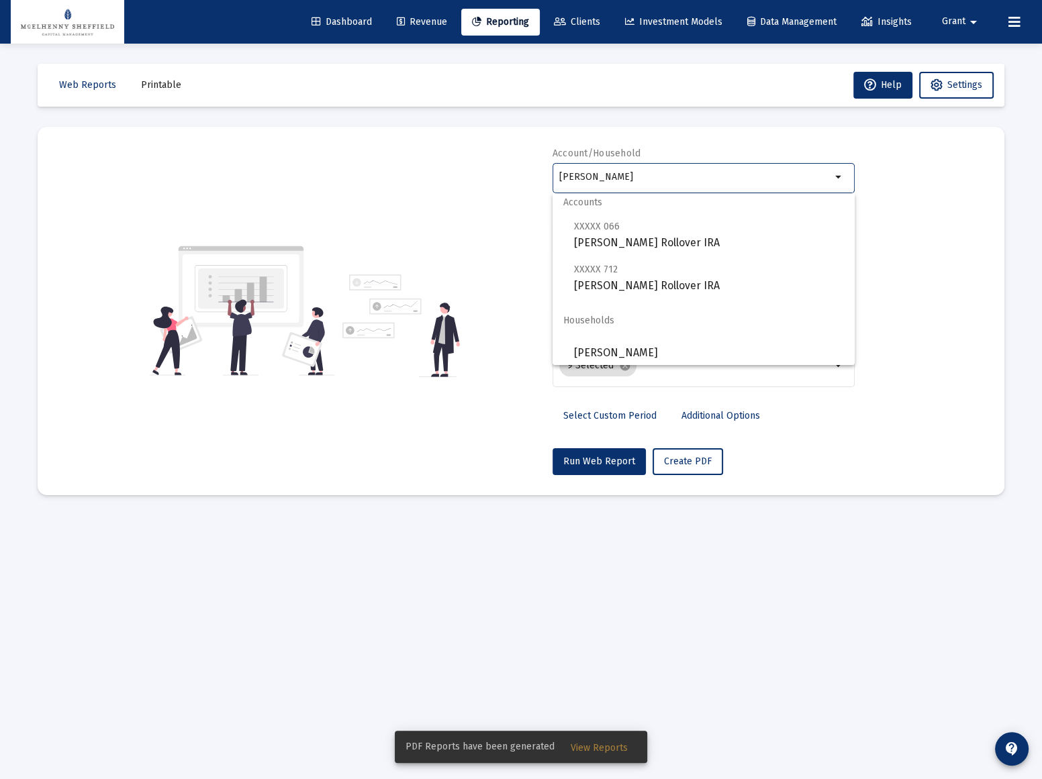
scroll to position [10, 0]
click at [610, 349] on span "Heemer" at bounding box center [709, 350] width 270 height 32
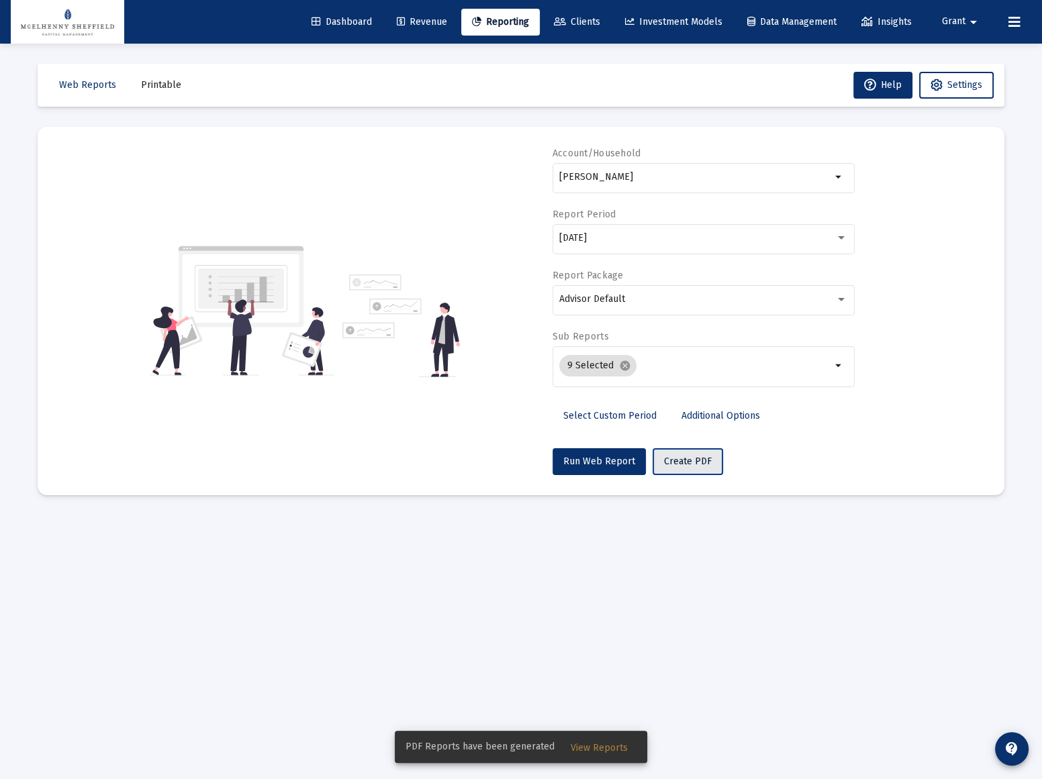
click at [685, 459] on span "Create PDF" at bounding box center [688, 461] width 48 height 11
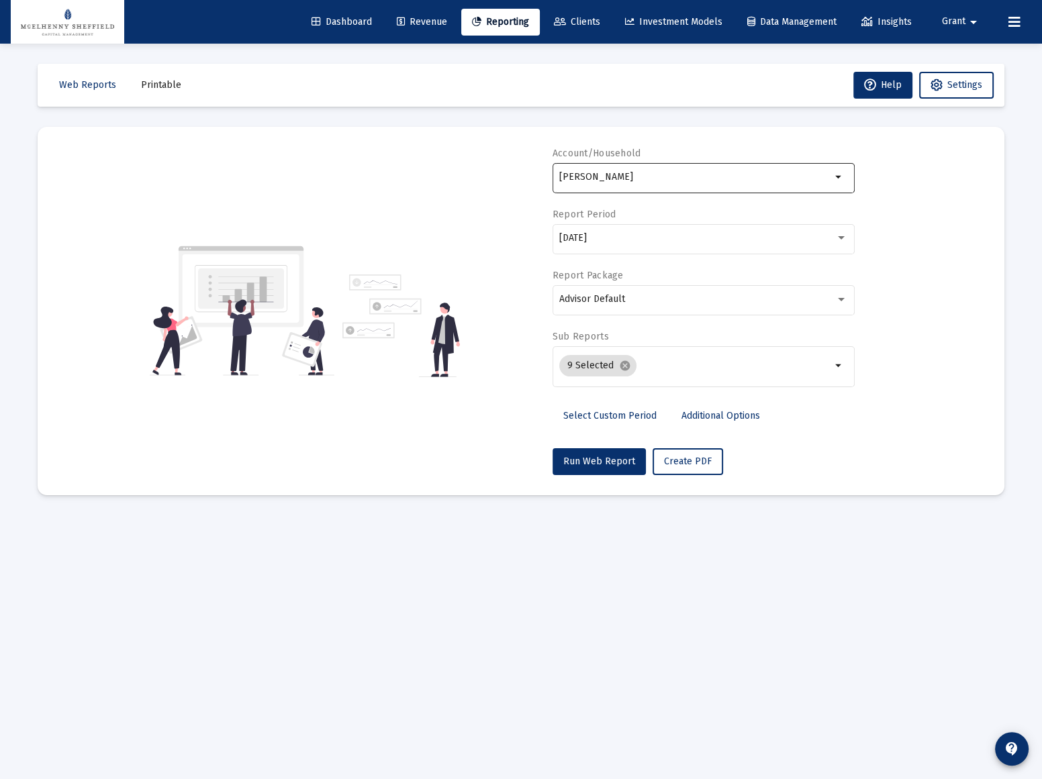
click at [638, 182] on div "Heemer" at bounding box center [695, 176] width 272 height 33
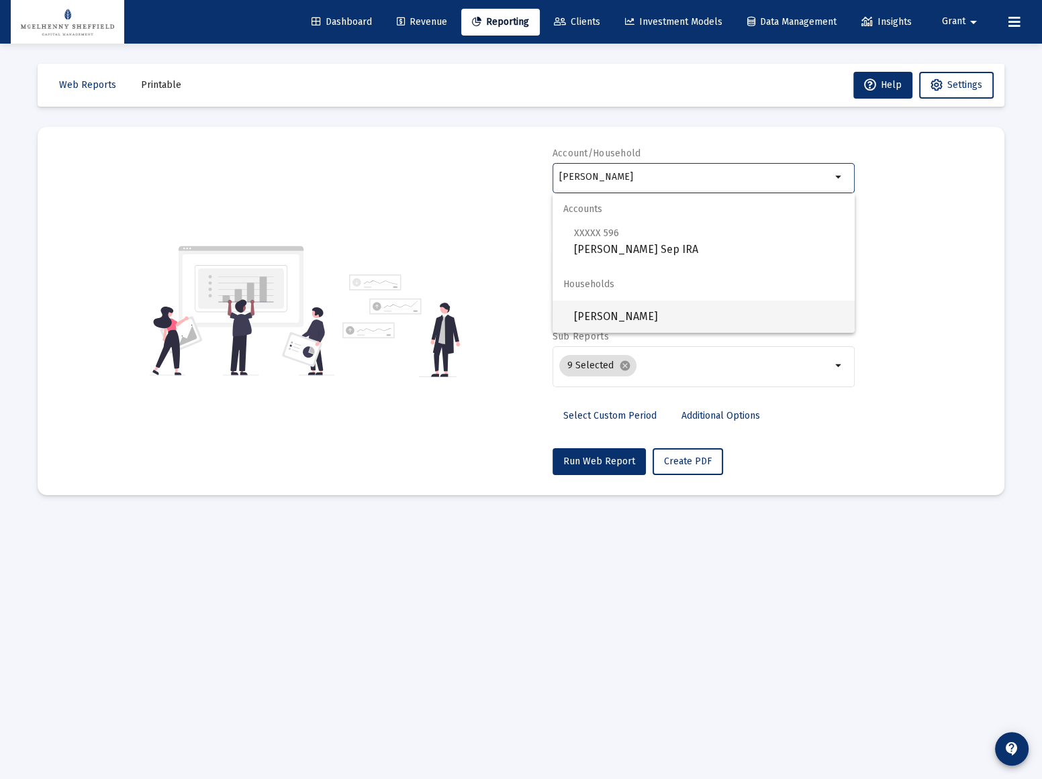
click at [597, 314] on span "Loftin" at bounding box center [709, 317] width 270 height 32
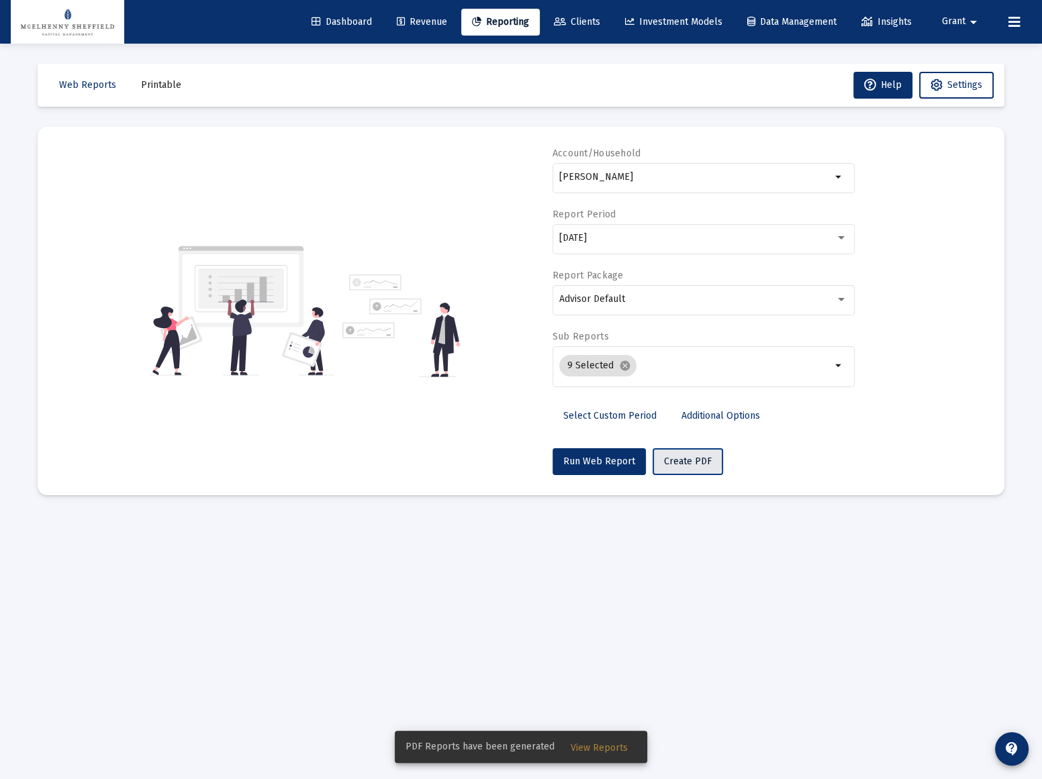
click at [683, 458] on span "Create PDF" at bounding box center [688, 461] width 48 height 11
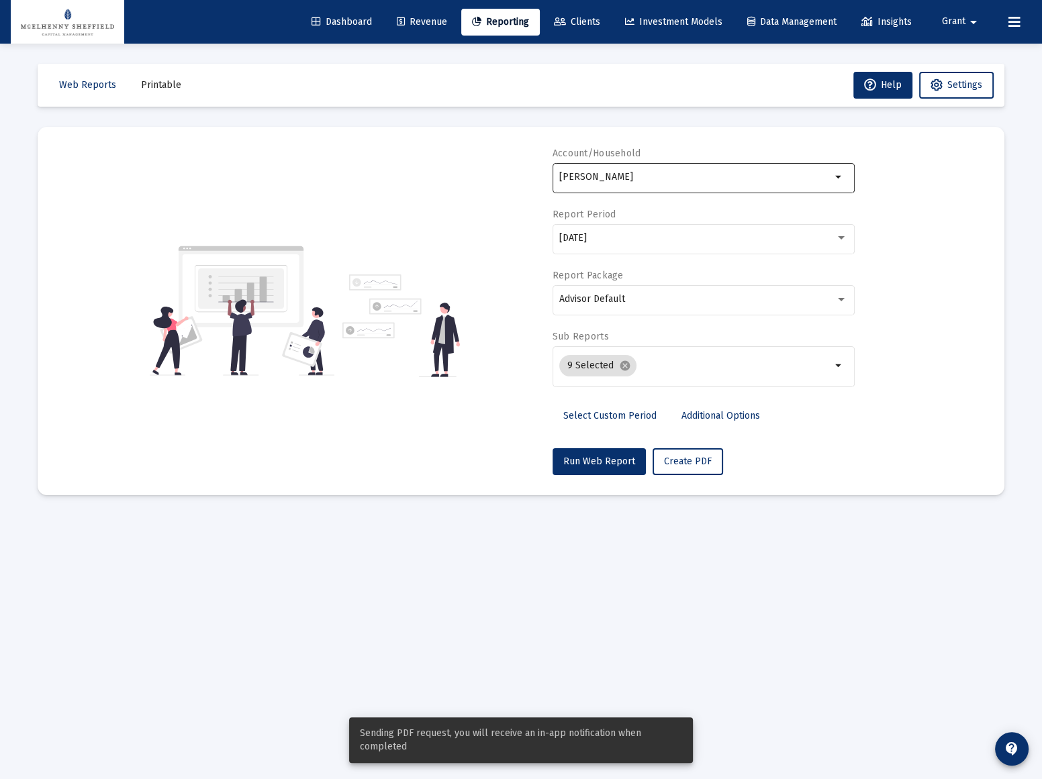
click at [628, 177] on input "Loftin" at bounding box center [695, 177] width 272 height 11
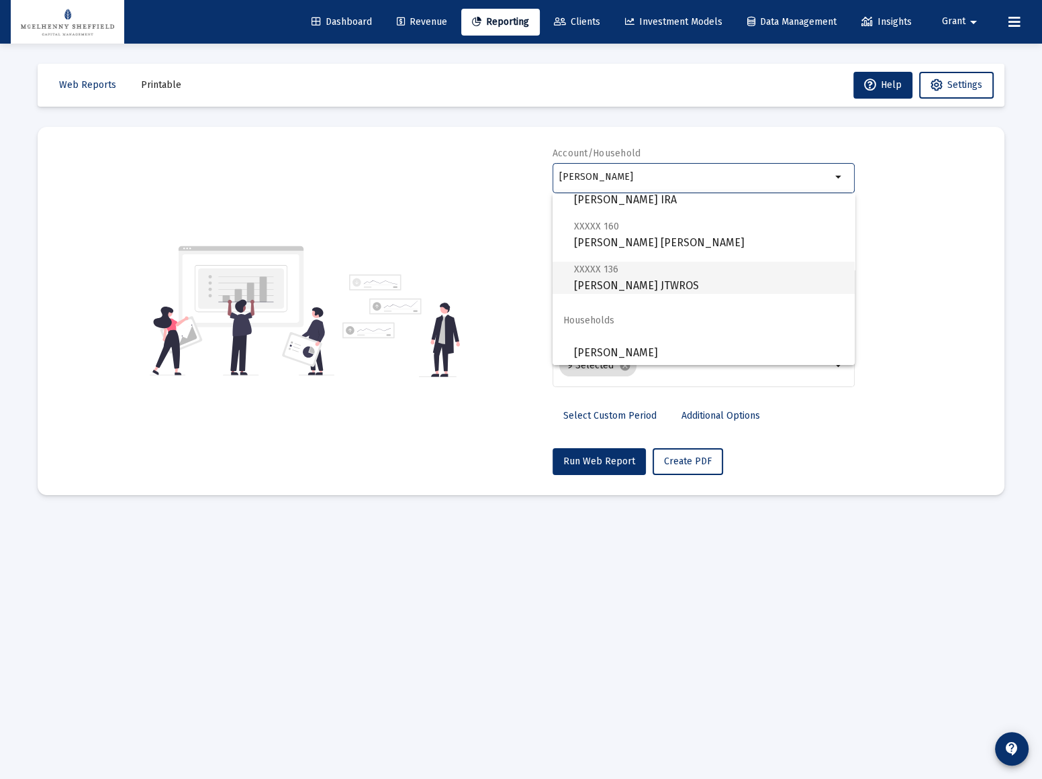
scroll to position [269, 0]
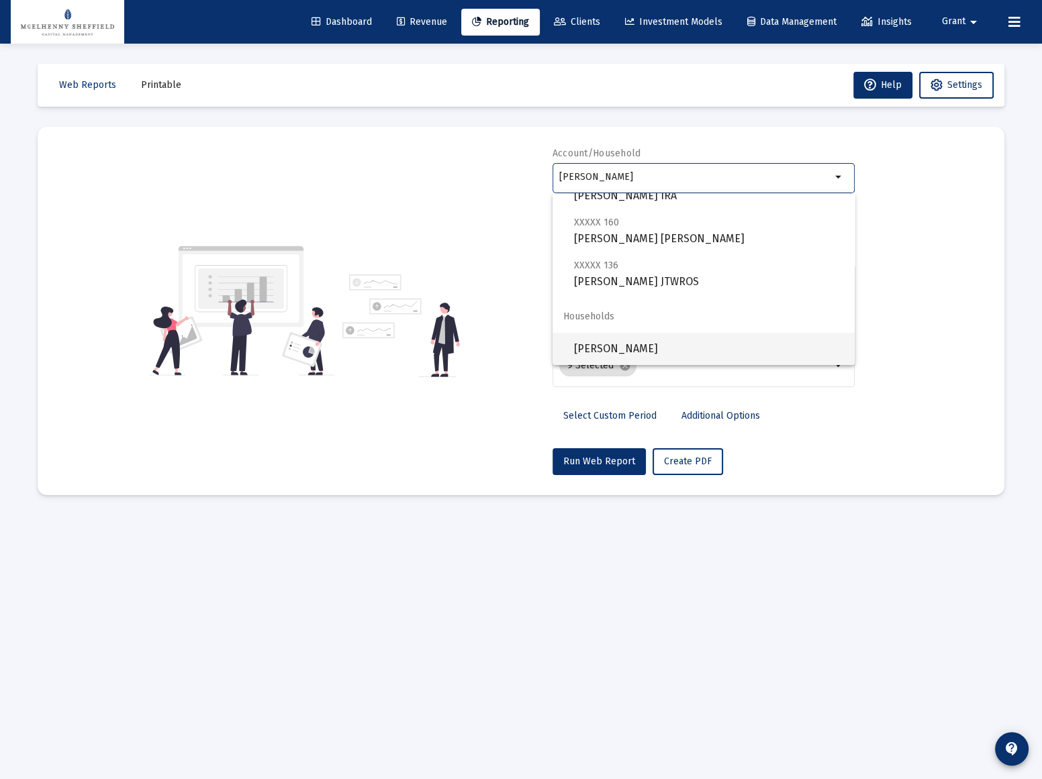
click at [630, 346] on span "Moskal Joseph Household" at bounding box center [709, 349] width 270 height 32
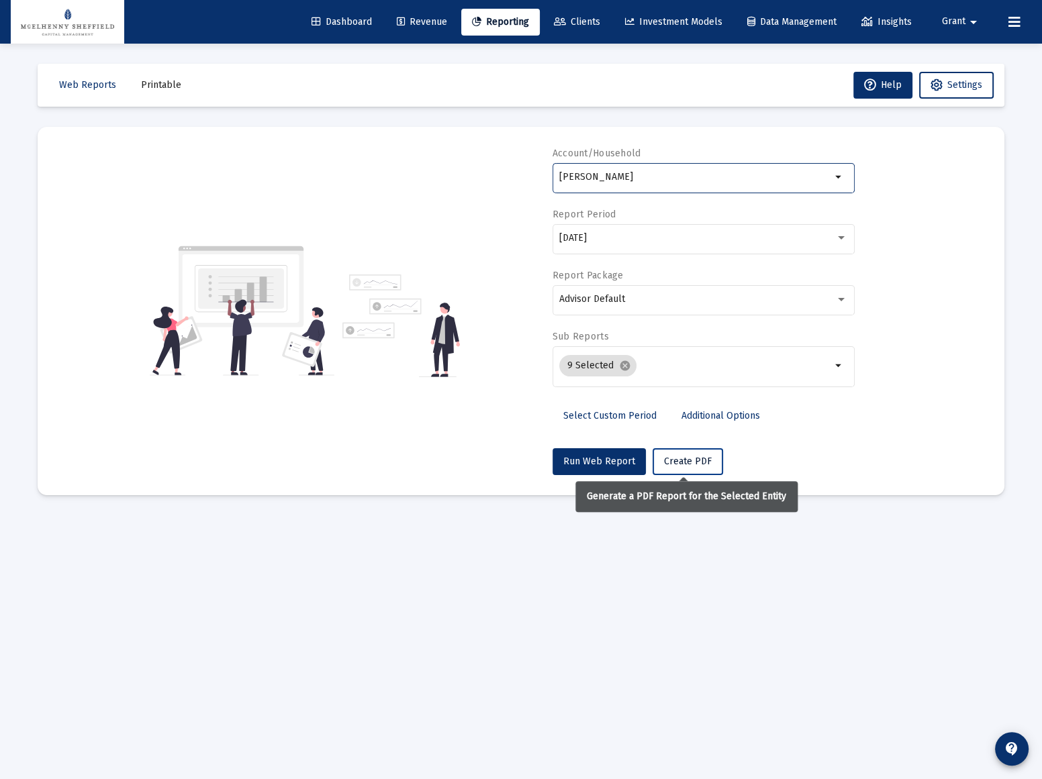
click at [675, 459] on span "Create PDF" at bounding box center [688, 461] width 48 height 11
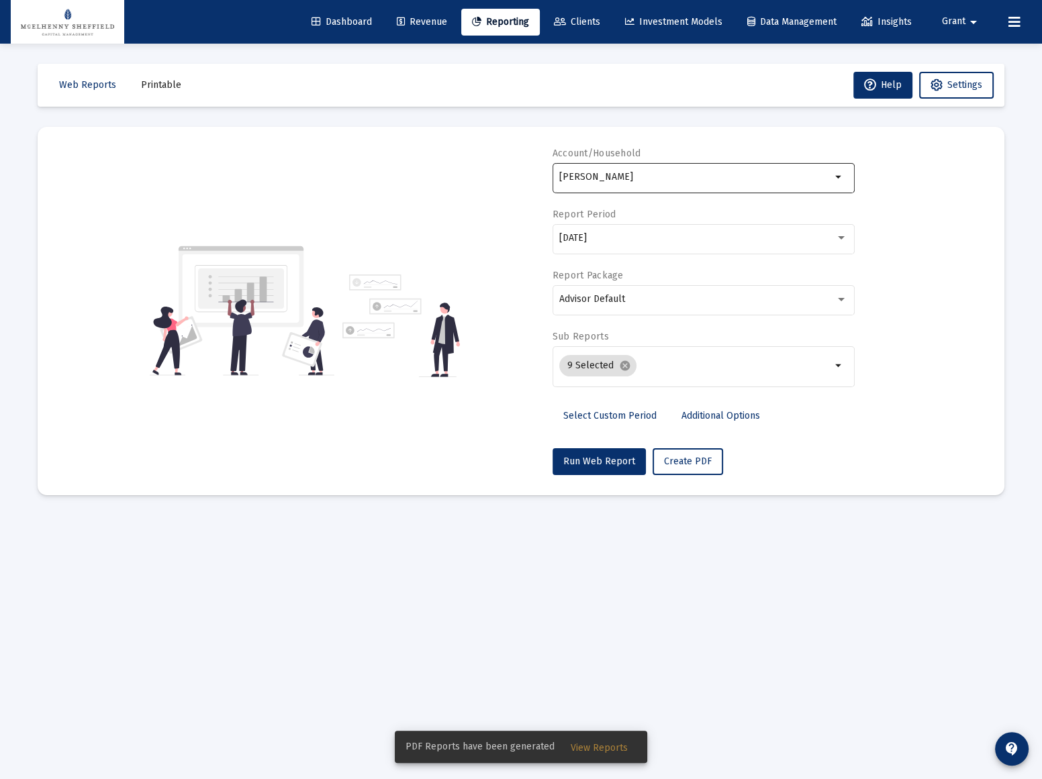
click at [656, 172] on input "Moskal Joseph Household" at bounding box center [695, 177] width 272 height 11
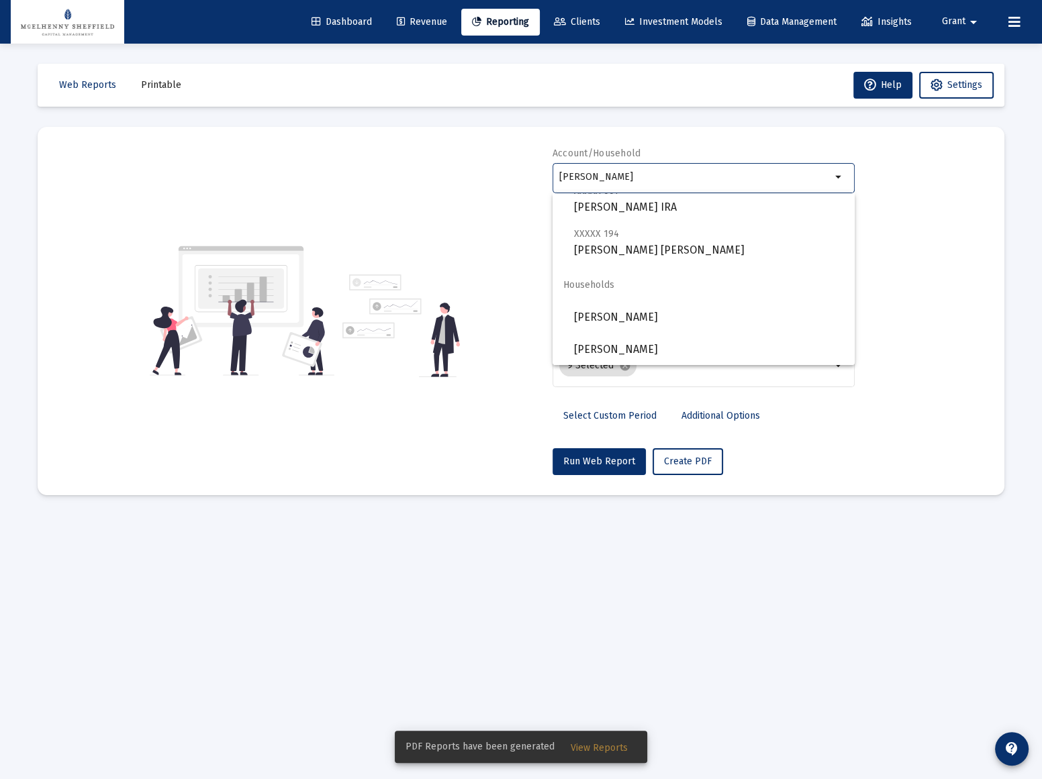
scroll to position [171, 0]
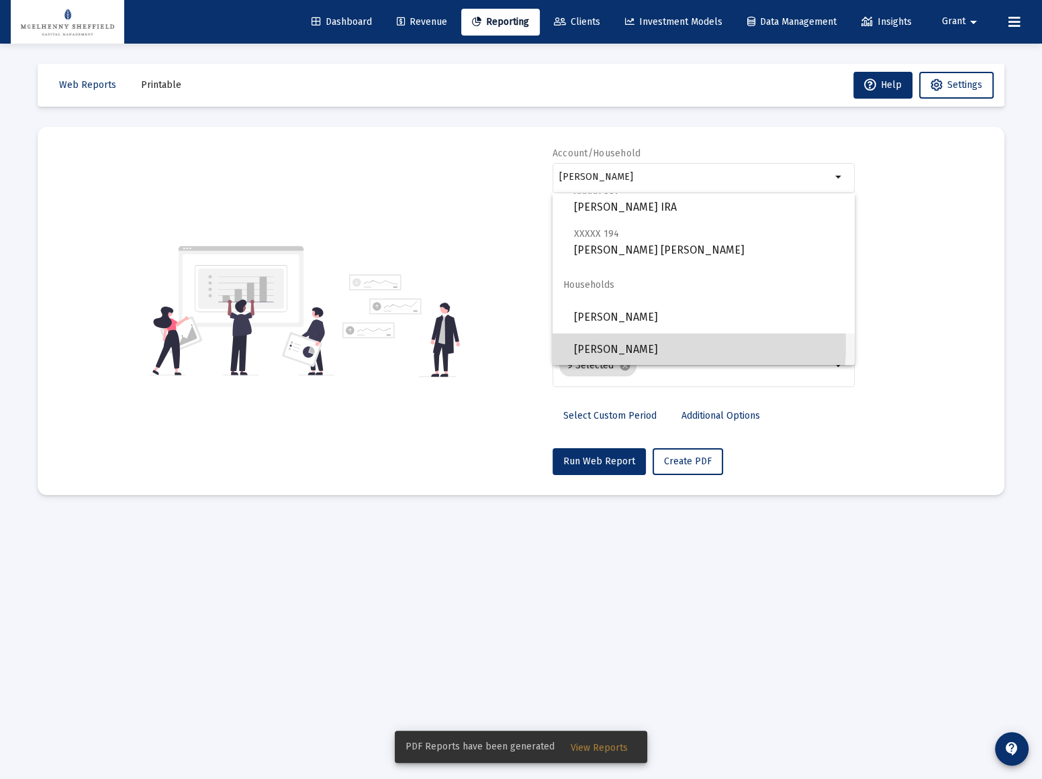
click at [630, 345] on span "Neill, Meredith Household" at bounding box center [709, 350] width 270 height 32
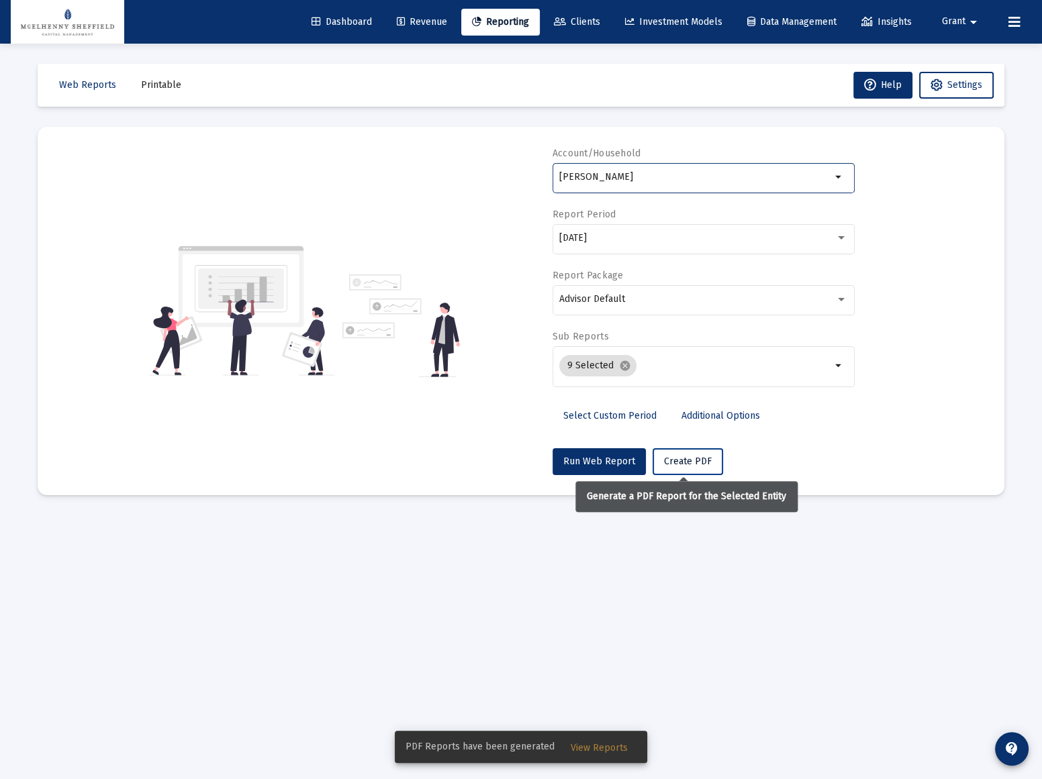
click at [683, 463] on span "Create PDF" at bounding box center [688, 461] width 48 height 11
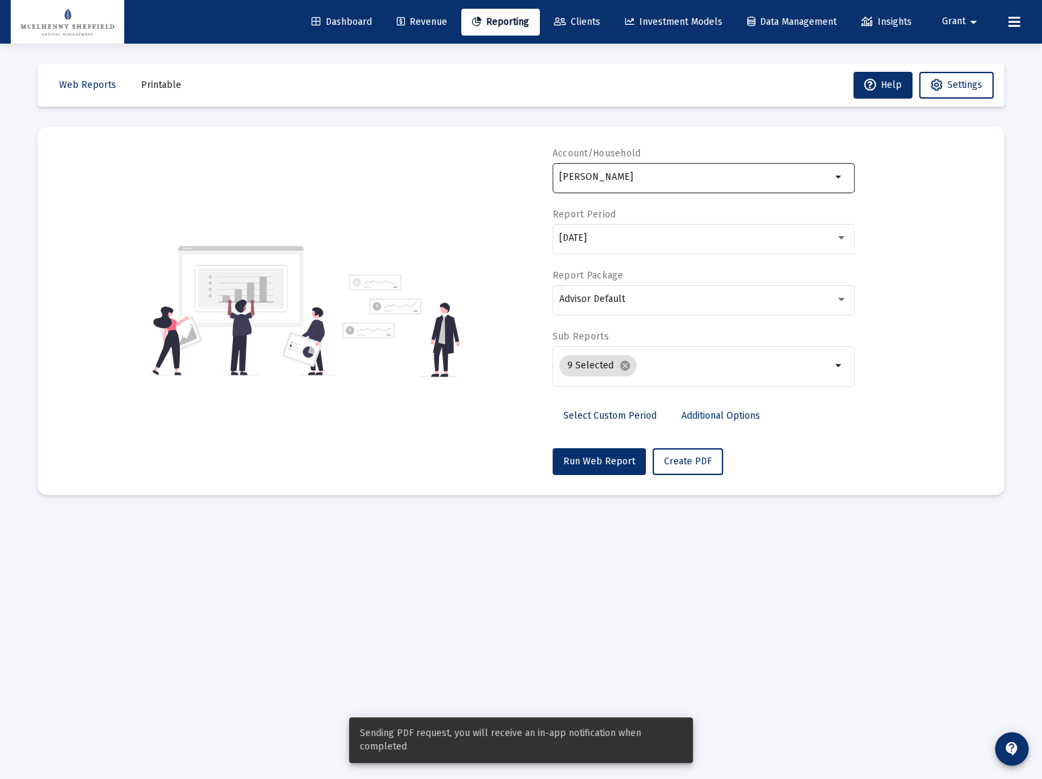
click at [722, 174] on input "Neill, Meredith Household" at bounding box center [695, 177] width 272 height 11
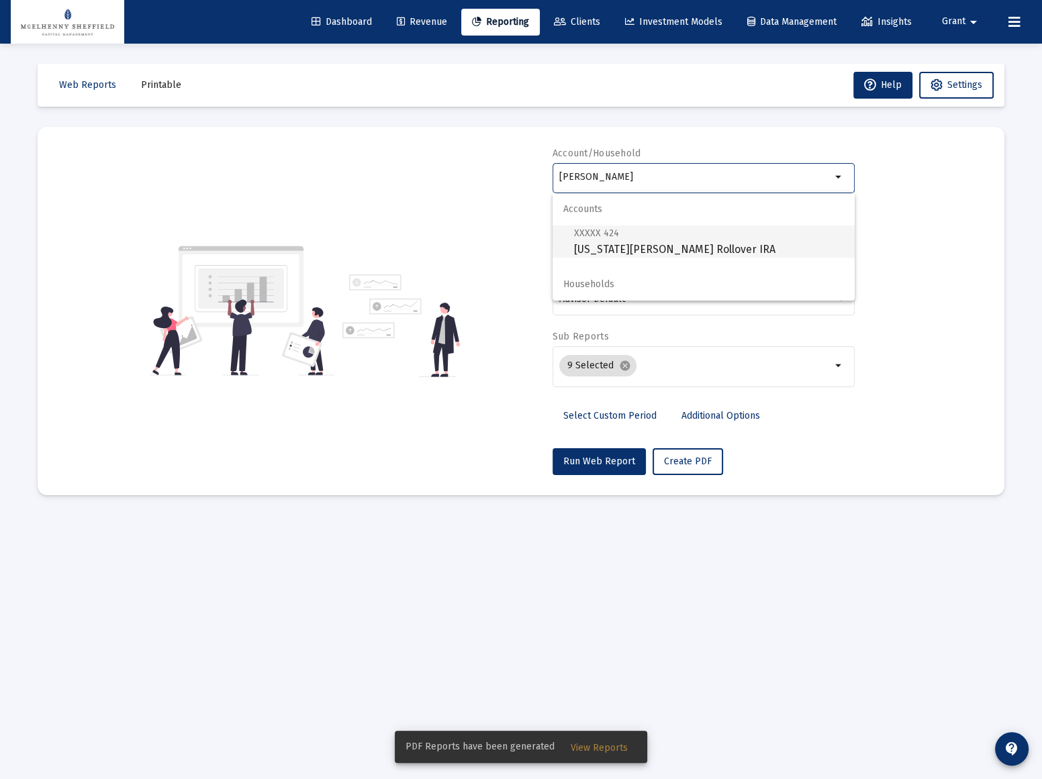
click at [625, 245] on span "XXXXX 424 Virginia Seate Rollover IRA" at bounding box center [709, 241] width 270 height 33
type input "Virginia Seate Rollover IRA"
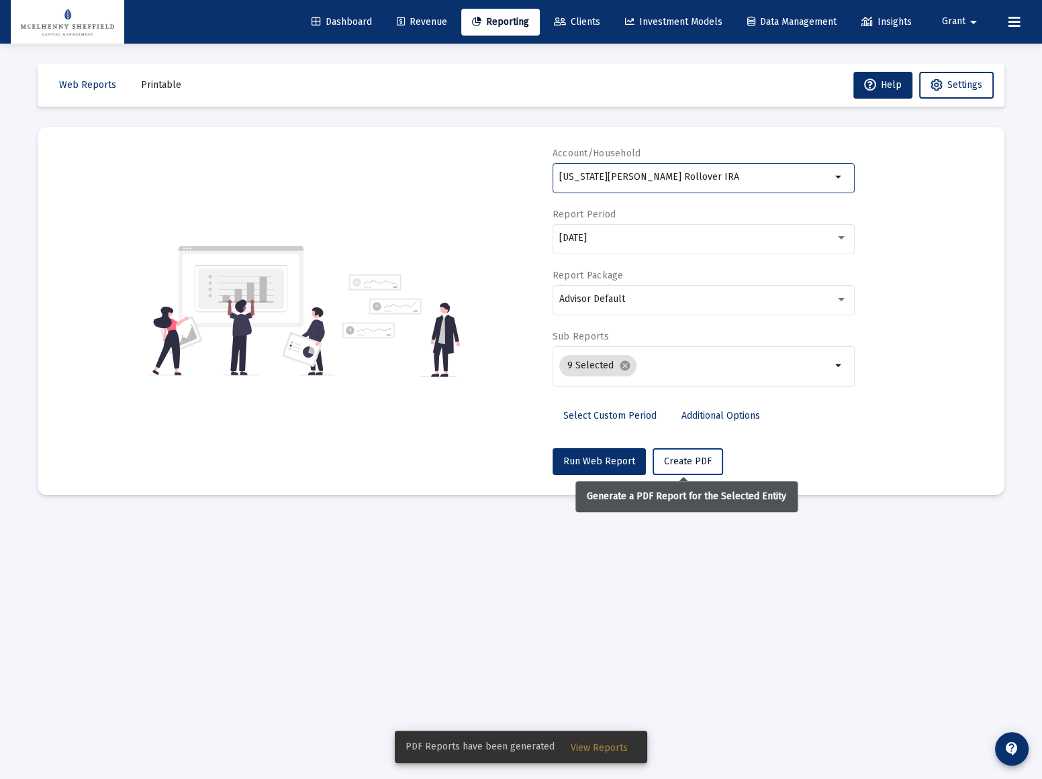
click at [677, 457] on span "Create PDF" at bounding box center [688, 461] width 48 height 11
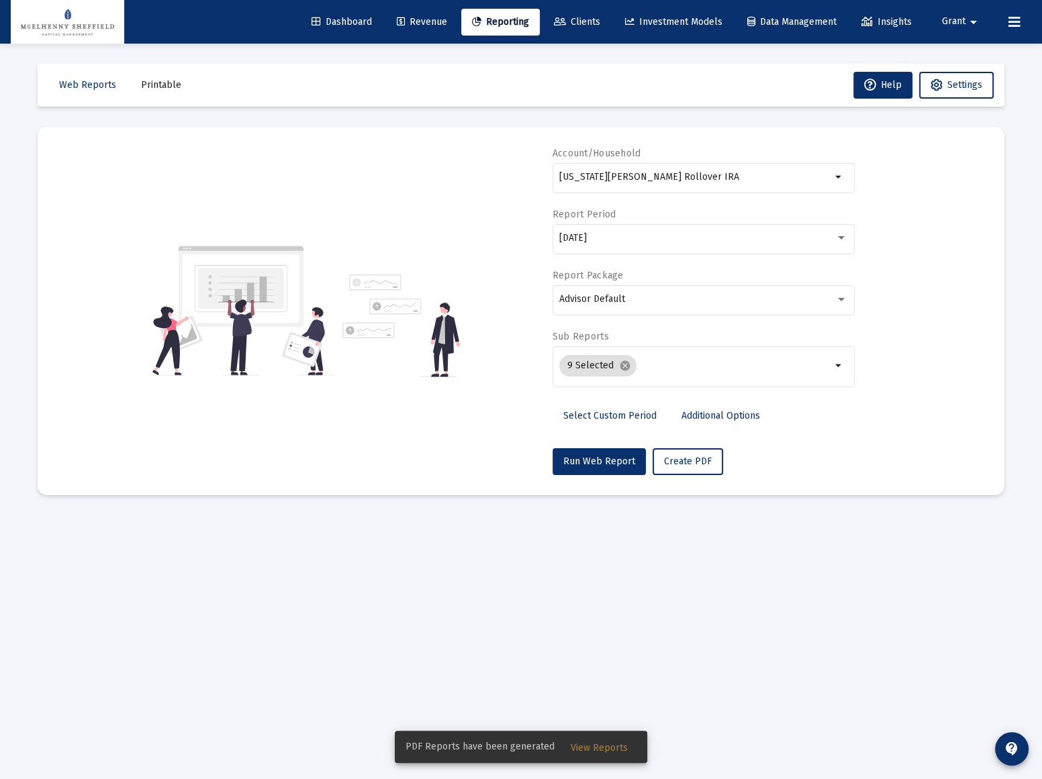
click at [152, 79] on span "Printable" at bounding box center [161, 84] width 40 height 11
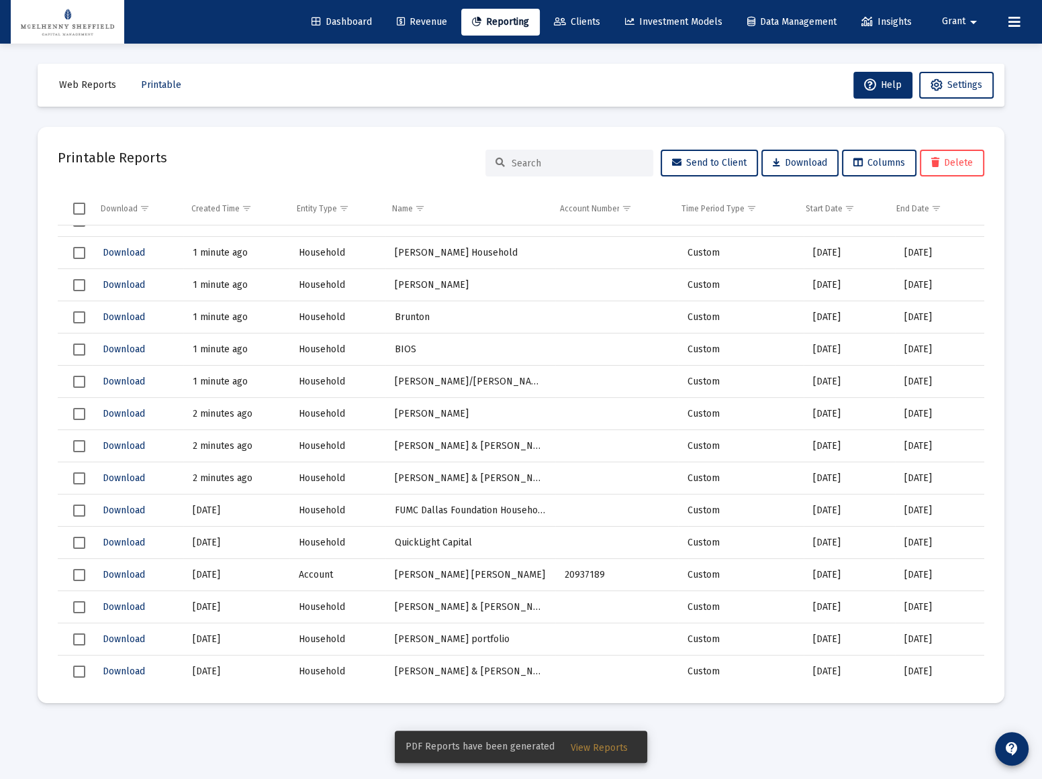
scroll to position [183, 0]
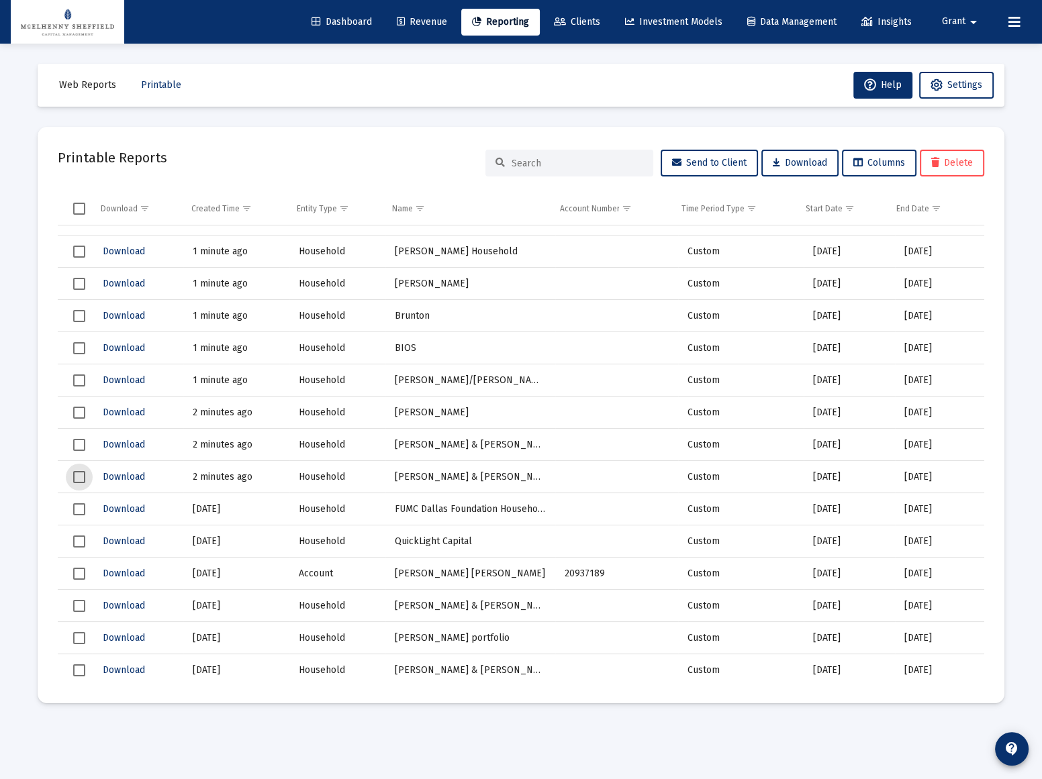
click at [83, 476] on span "Select row" at bounding box center [79, 477] width 12 height 12
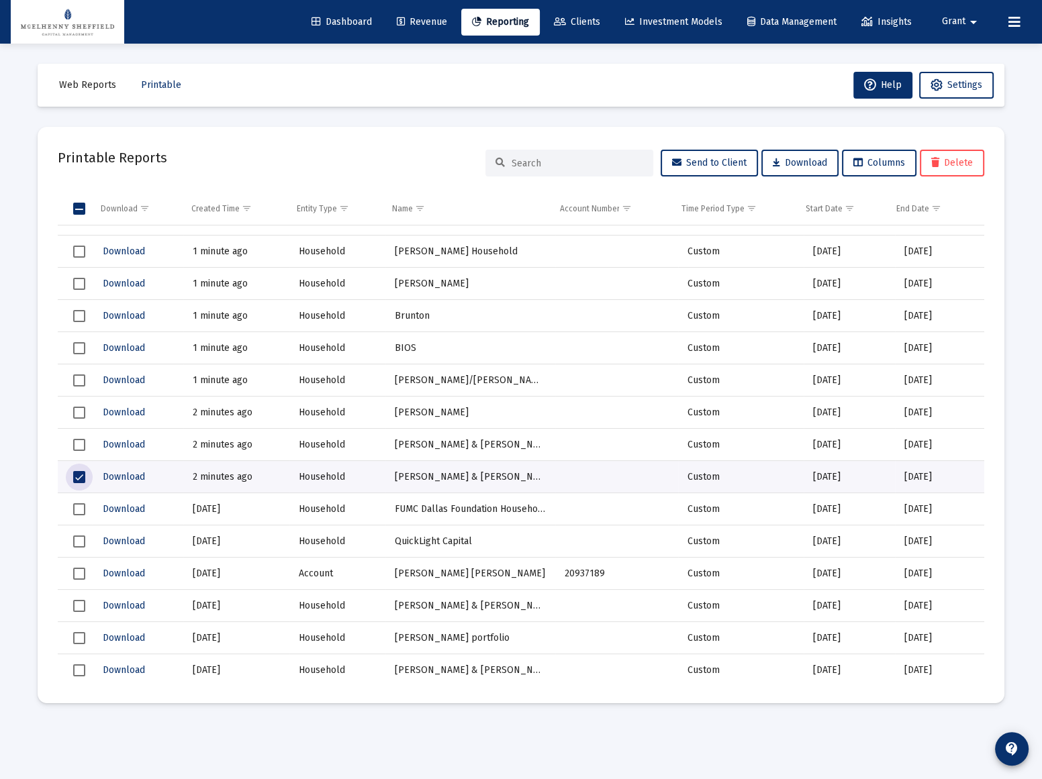
click at [81, 442] on span "Select row" at bounding box center [79, 445] width 12 height 12
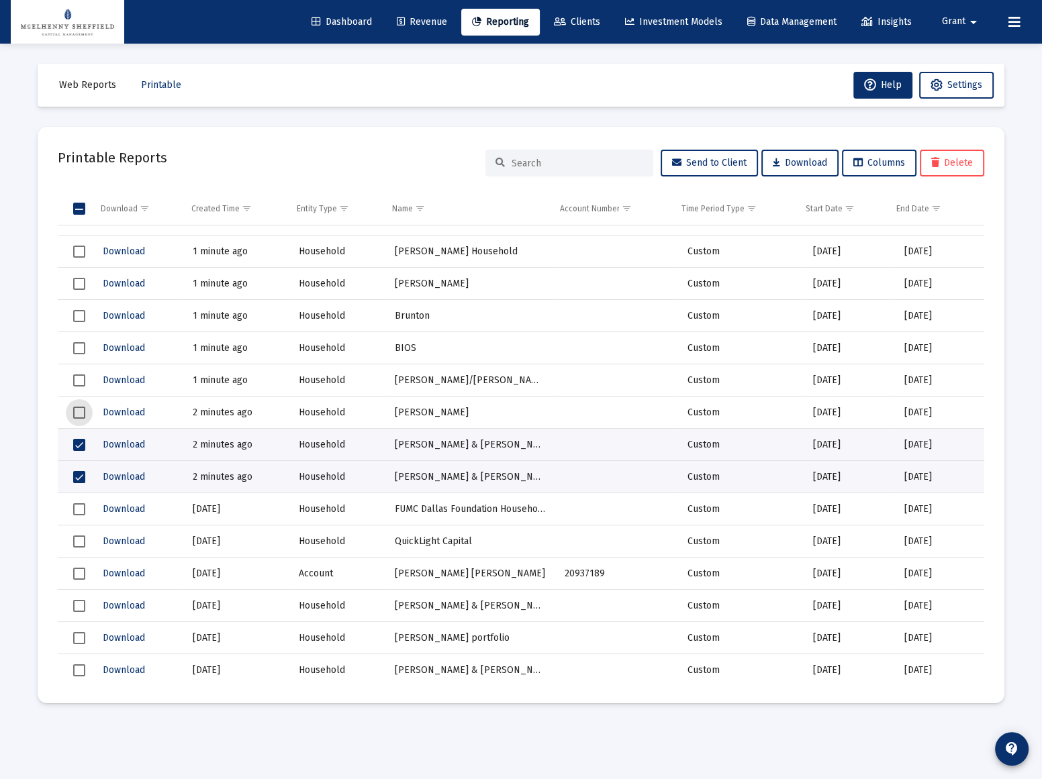
click at [81, 412] on span "Select row" at bounding box center [79, 413] width 12 height 12
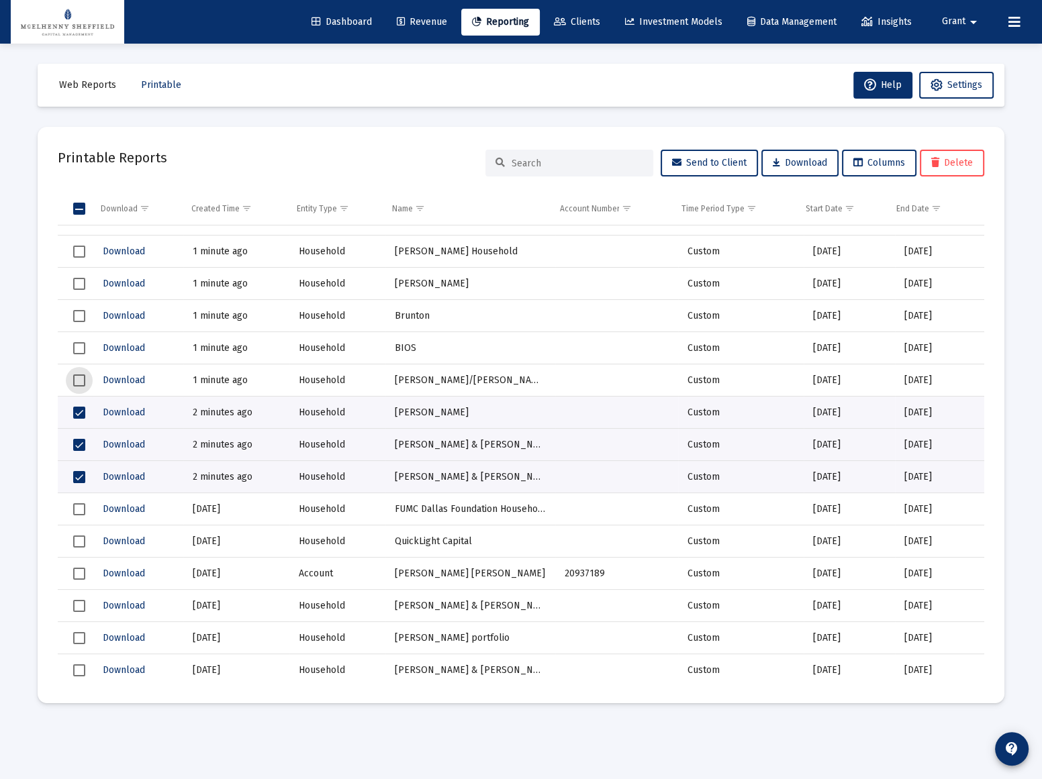
click at [79, 375] on span "Select row" at bounding box center [79, 381] width 12 height 12
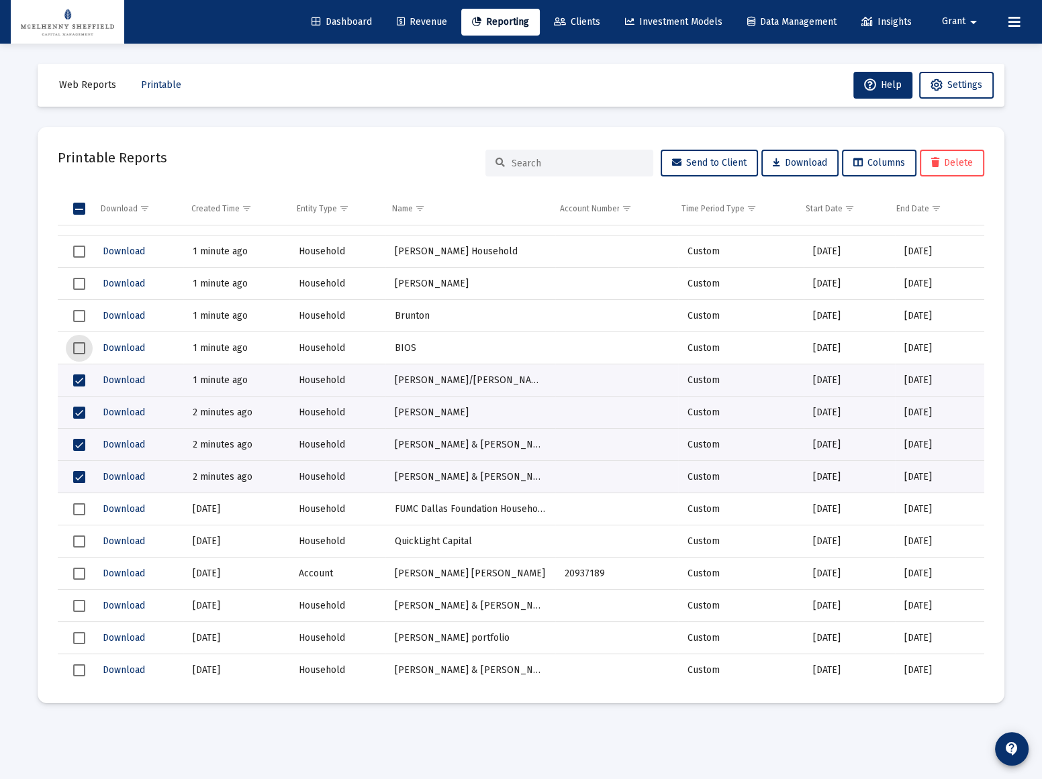
click at [79, 347] on span "Select row" at bounding box center [79, 348] width 12 height 12
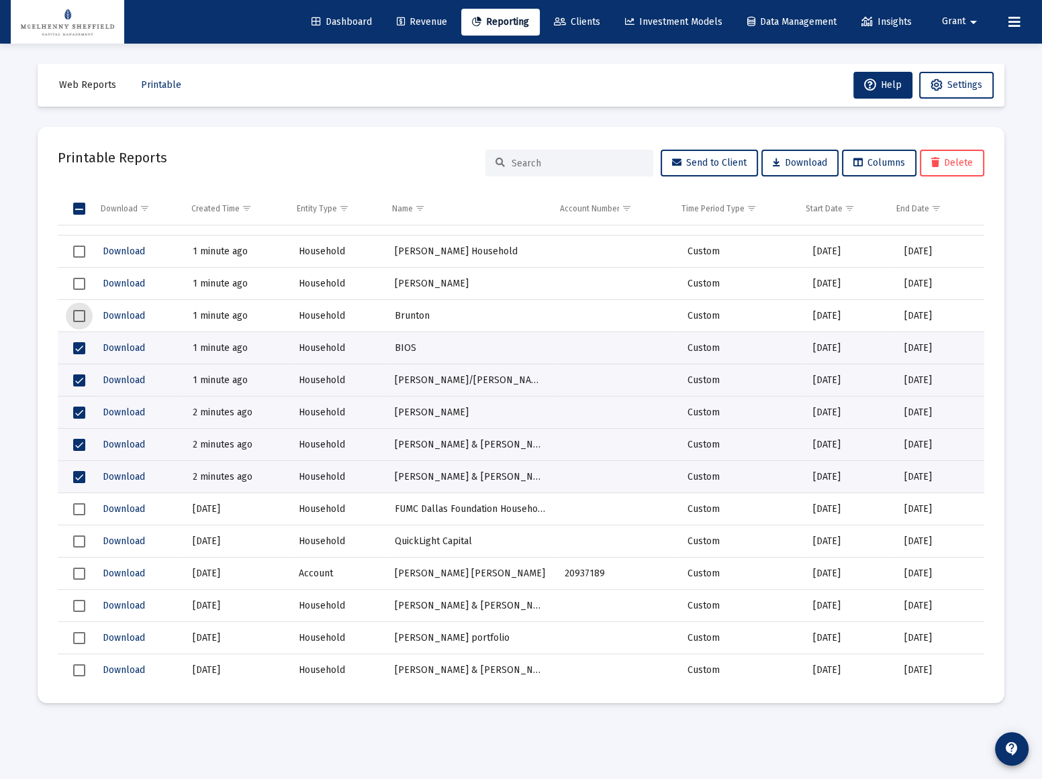
click at [83, 310] on span "Select row" at bounding box center [79, 316] width 12 height 12
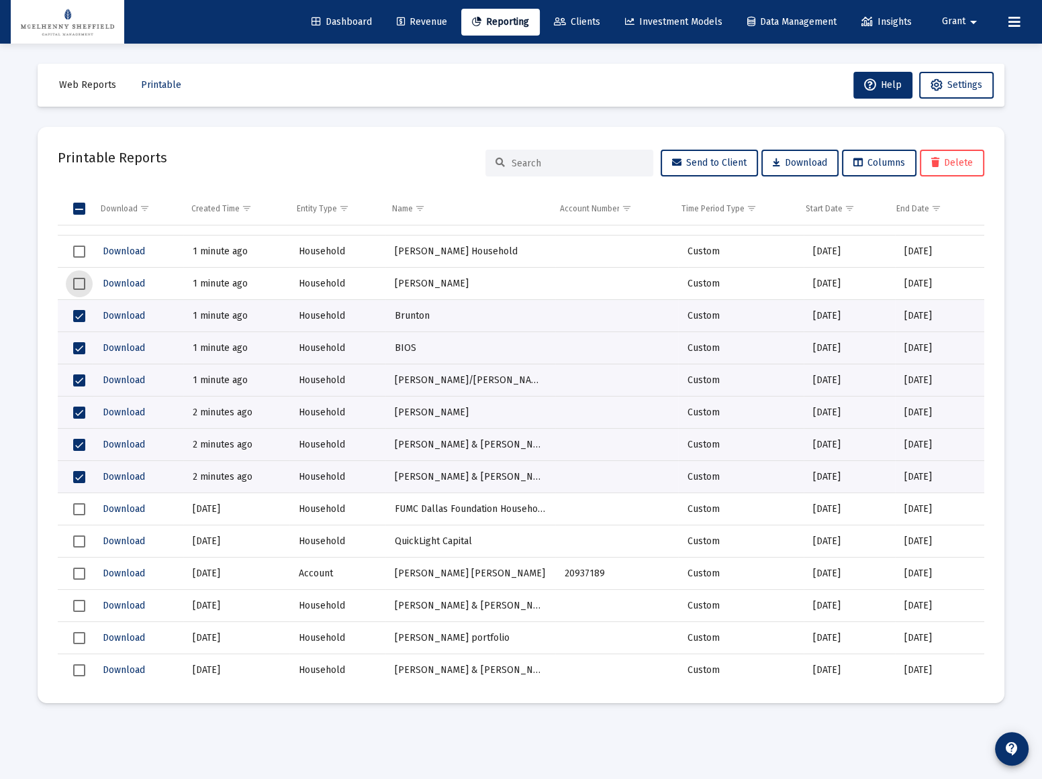
click at [76, 286] on span "Select row" at bounding box center [79, 284] width 12 height 12
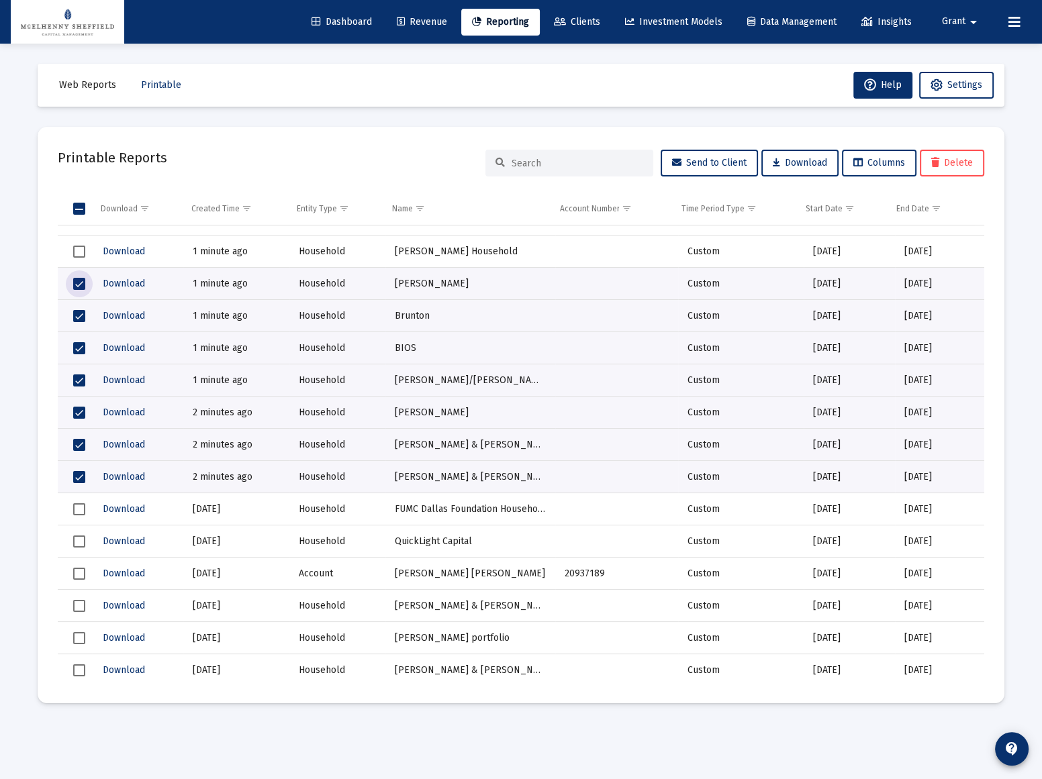
click at [80, 249] on span "Select row" at bounding box center [79, 252] width 12 height 12
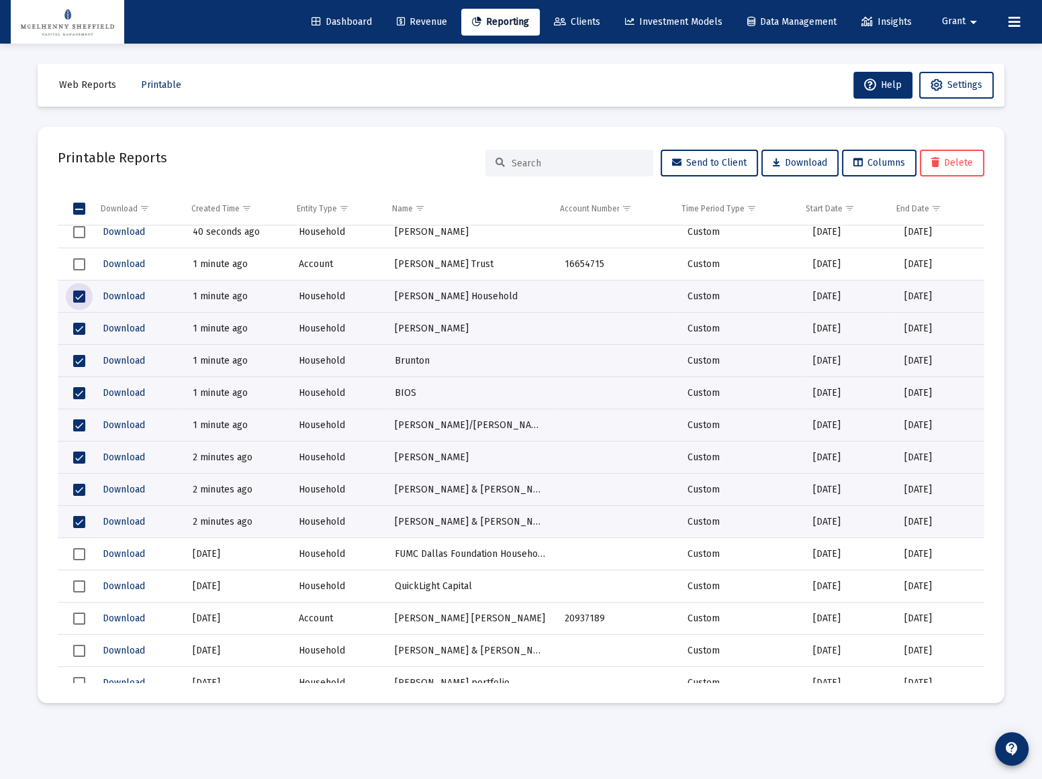
scroll to position [122, 0]
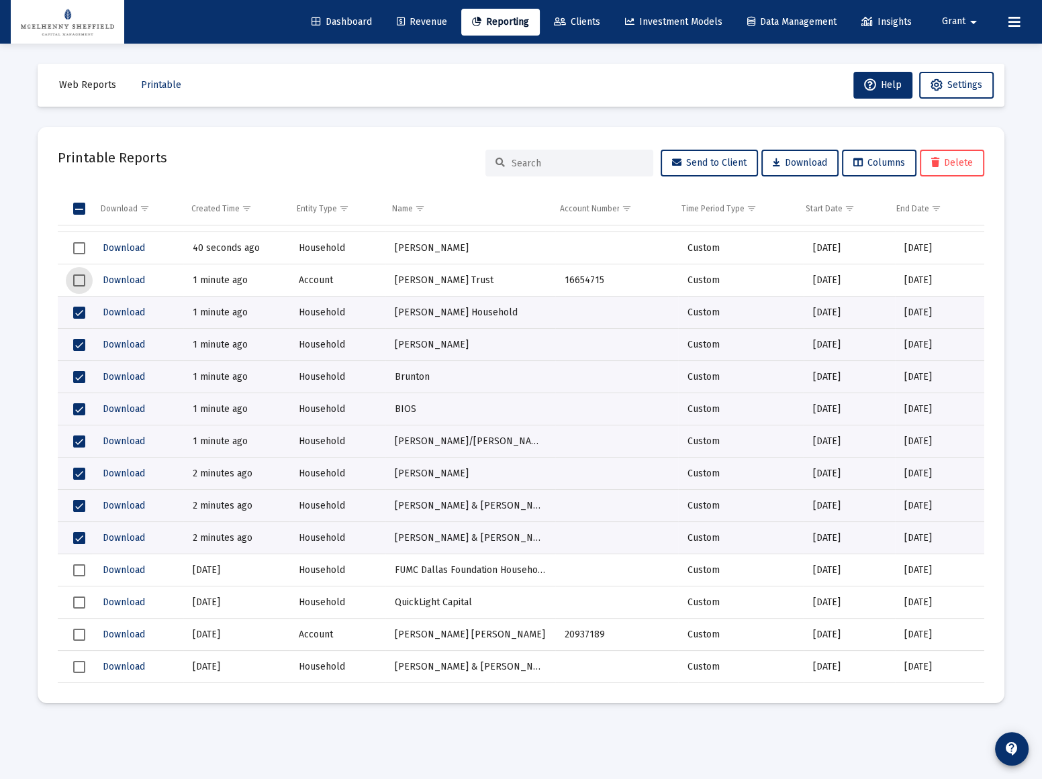
click at [80, 277] on span "Select row" at bounding box center [79, 281] width 12 height 12
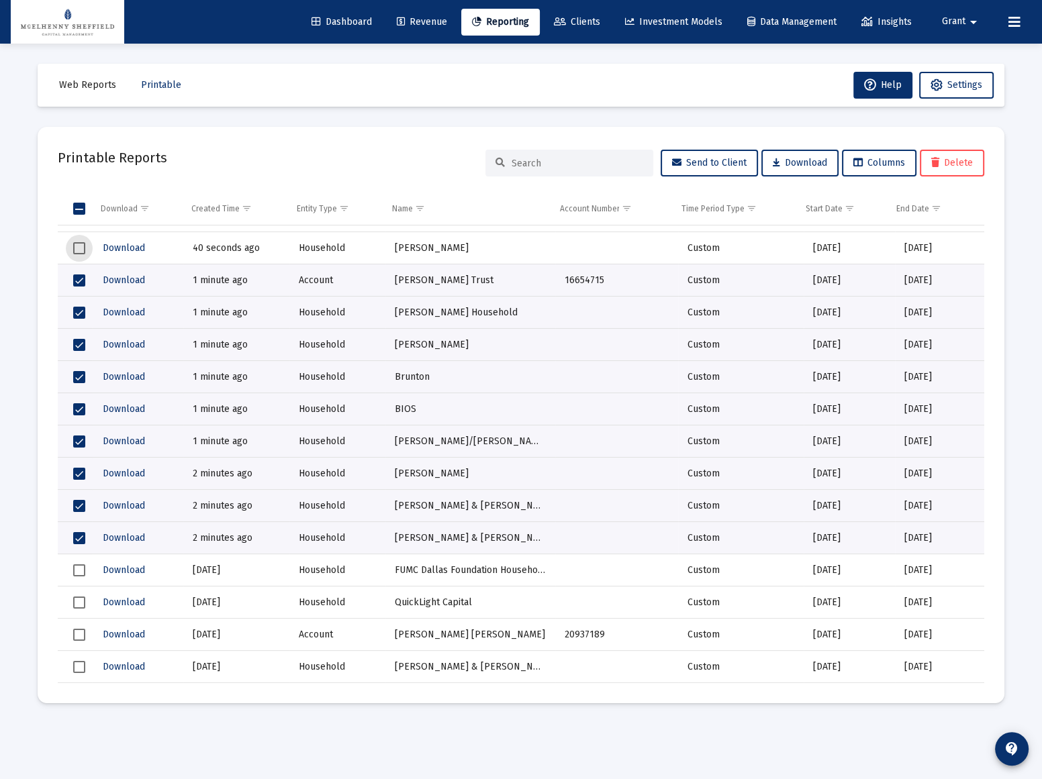
click at [79, 248] on span "Select row" at bounding box center [79, 248] width 12 height 12
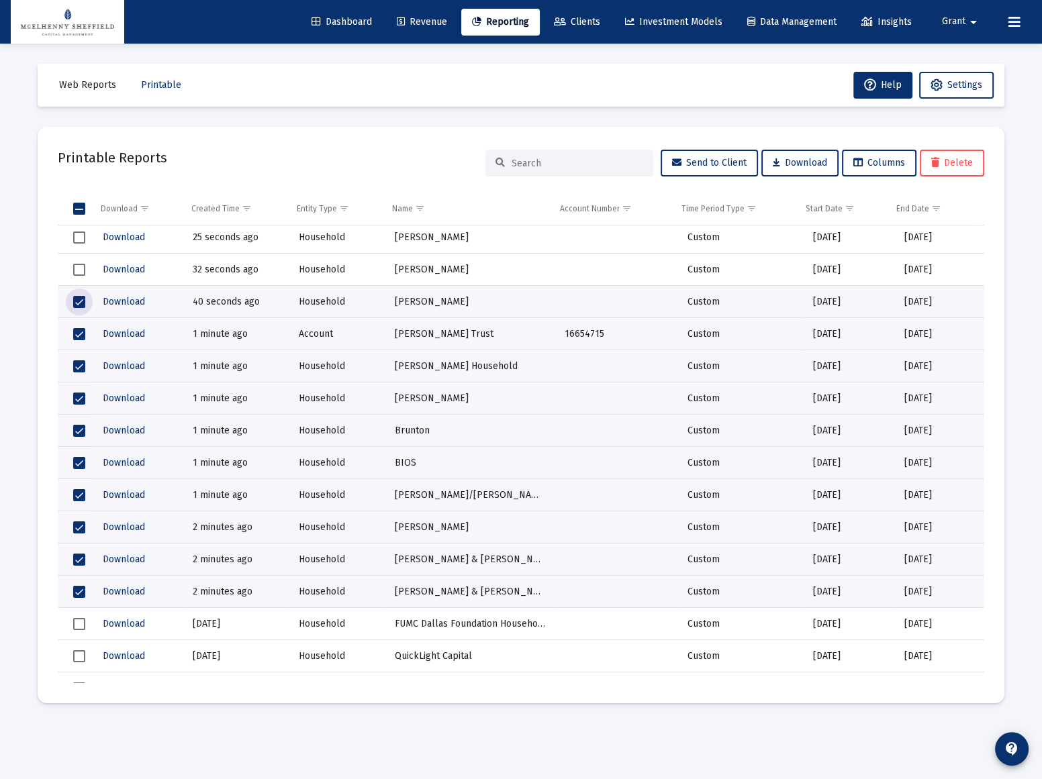
scroll to position [0, 0]
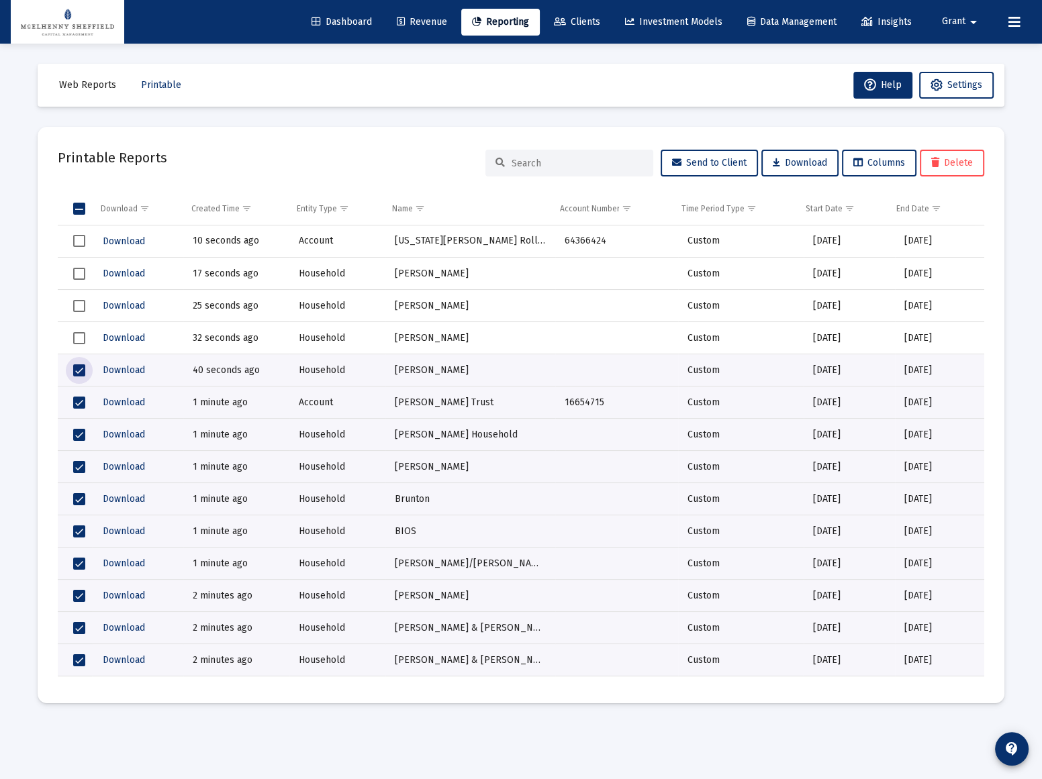
click at [79, 340] on span "Select row" at bounding box center [79, 338] width 12 height 12
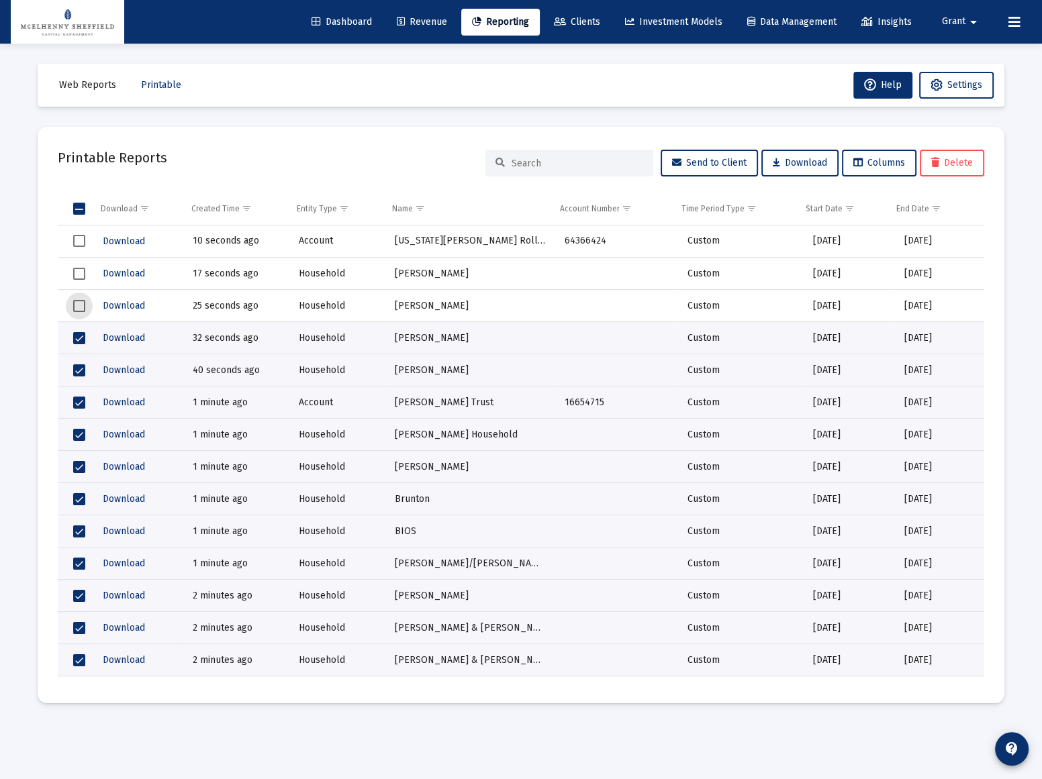
click at [75, 301] on span "Select row" at bounding box center [79, 306] width 12 height 12
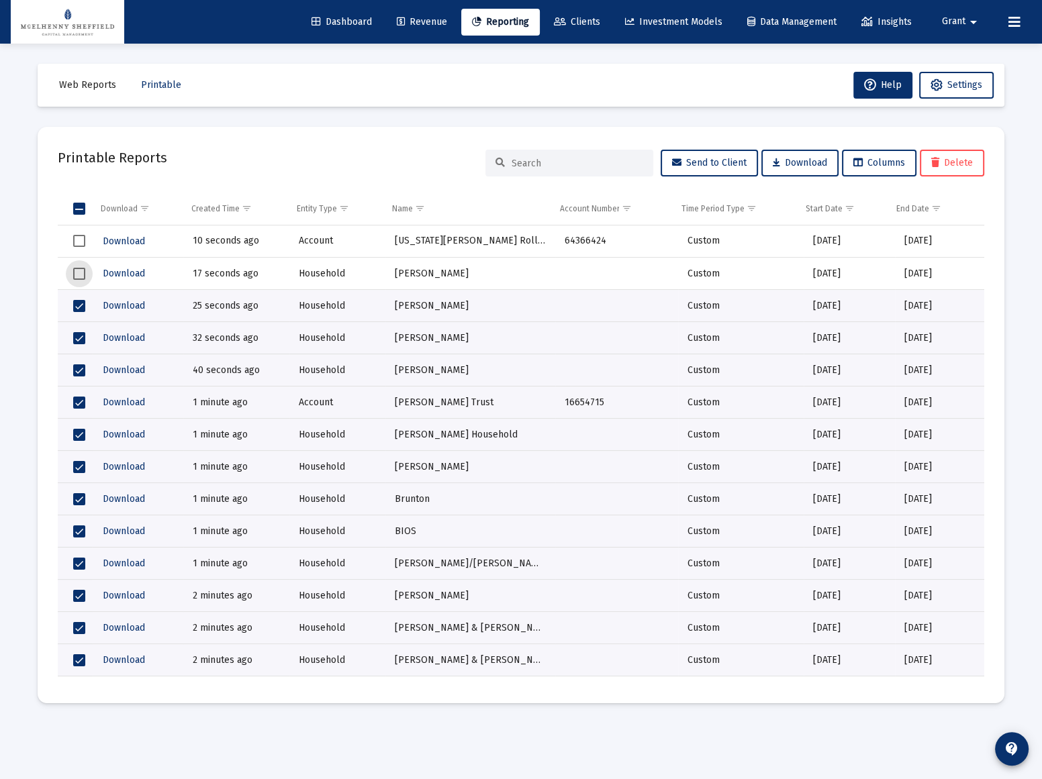
click at [79, 270] on span "Select row" at bounding box center [79, 274] width 12 height 12
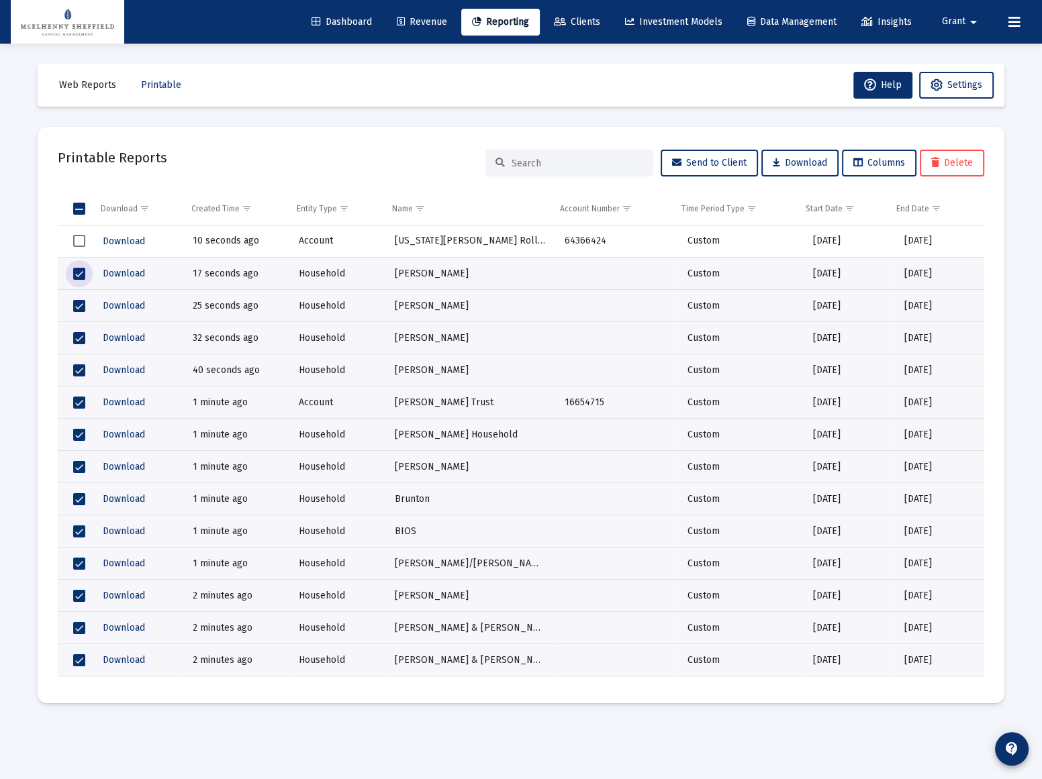
click at [79, 240] on span "Select row" at bounding box center [79, 241] width 12 height 12
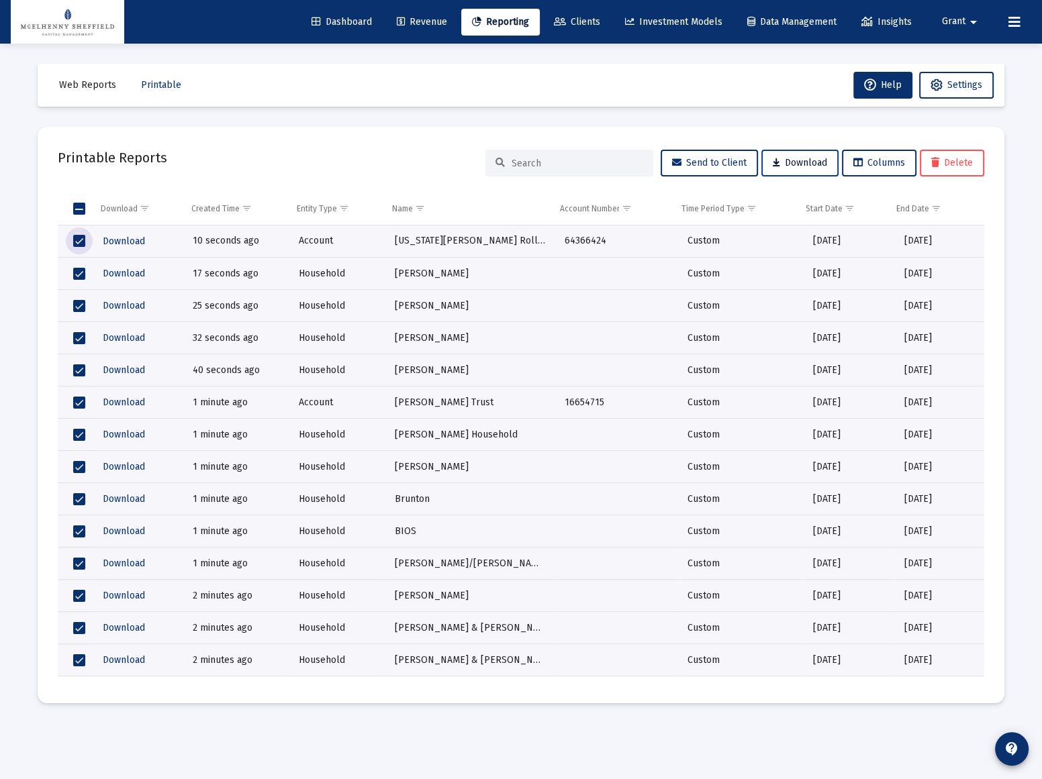
click at [799, 167] on button "Download" at bounding box center [799, 163] width 77 height 27
click at [414, 108] on div "Web Reports Printable Help Settings Printable Reports Send to Client Download C…" at bounding box center [520, 384] width 1007 height 680
click at [269, 104] on mat-toolbar-row "Web Reports Printable Help Settings" at bounding box center [521, 85] width 967 height 43
